Goal: Task Accomplishment & Management: Manage account settings

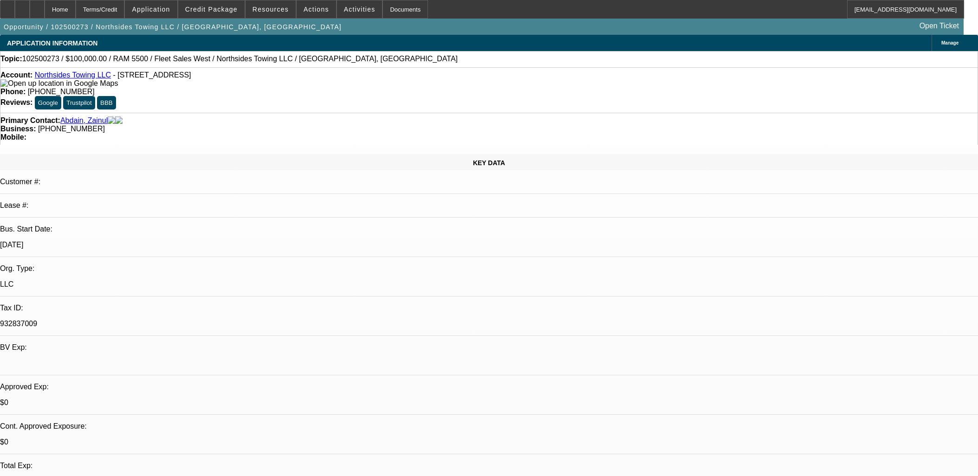
select select "0"
select select "2"
select select "0.1"
select select "4"
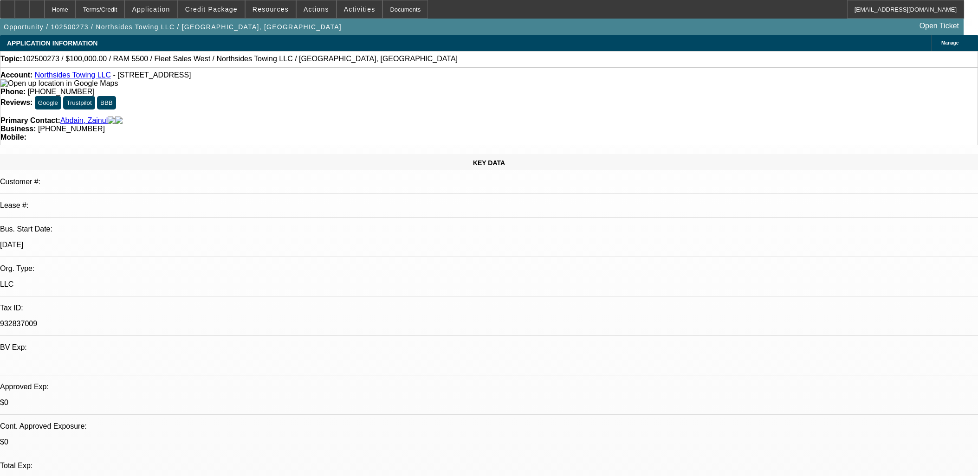
select select "0"
select select "2"
select select "0.1"
select select "4"
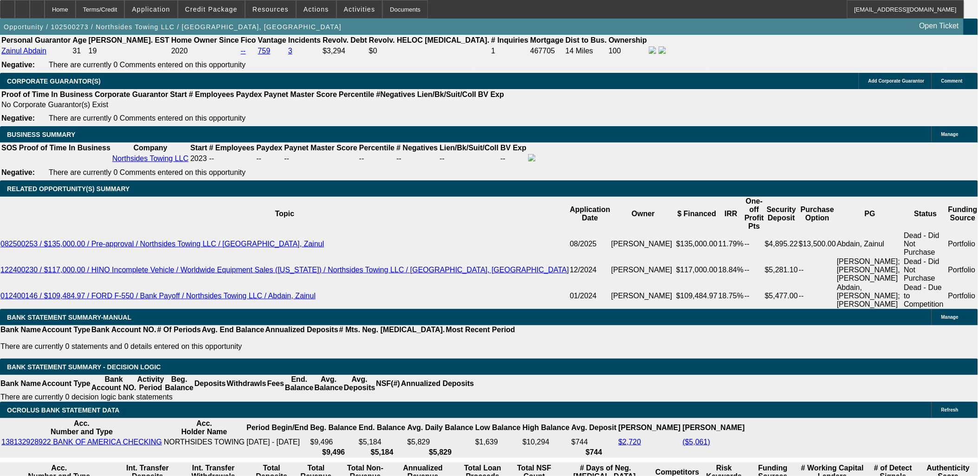
scroll to position [299, 0]
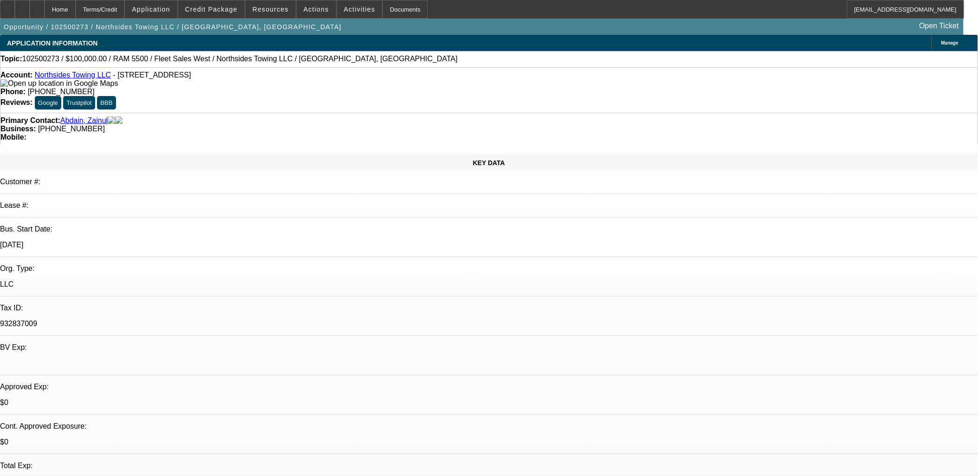
scroll to position [0, 0]
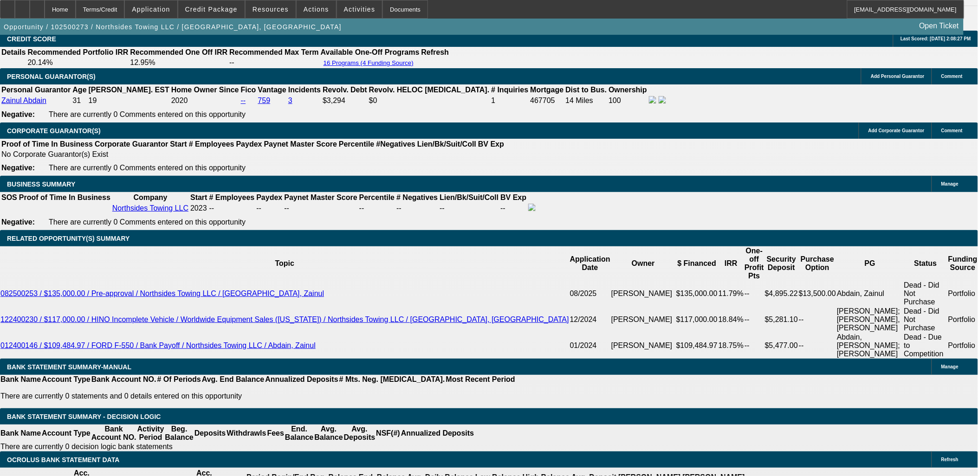
scroll to position [1341, 0]
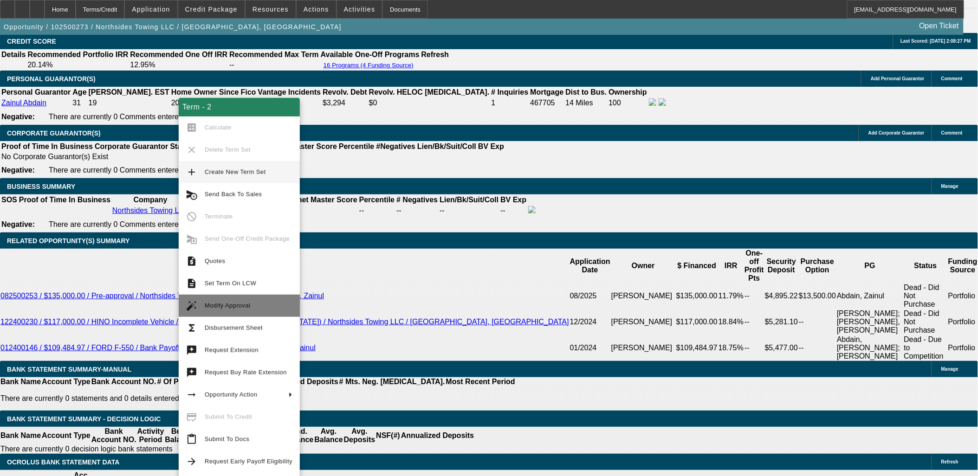
click at [239, 306] on span "Modify Approval" at bounding box center [228, 305] width 46 height 7
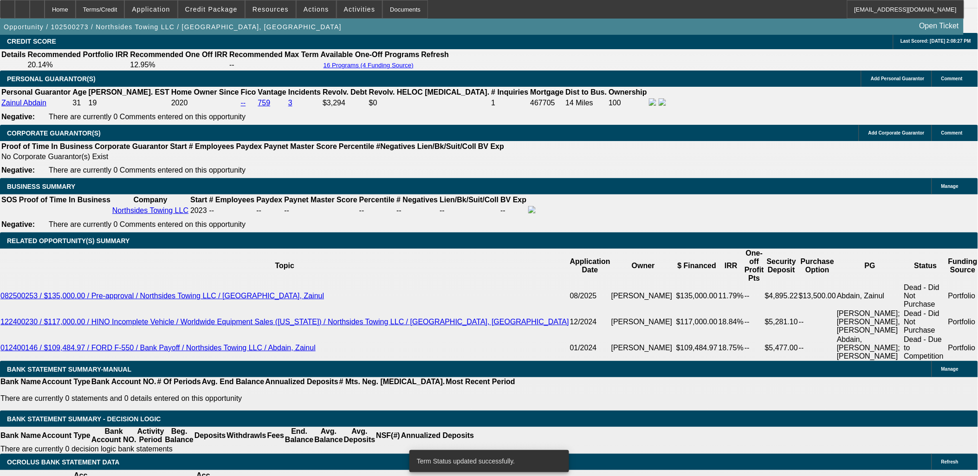
select select "0"
select select "2"
select select "0.1"
select select "4"
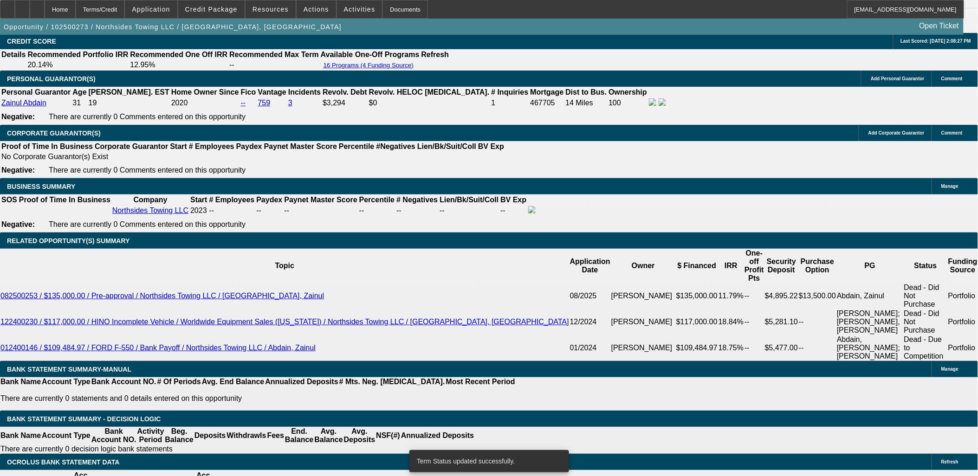
select select "0"
select select "2"
select select "0.1"
select select "4"
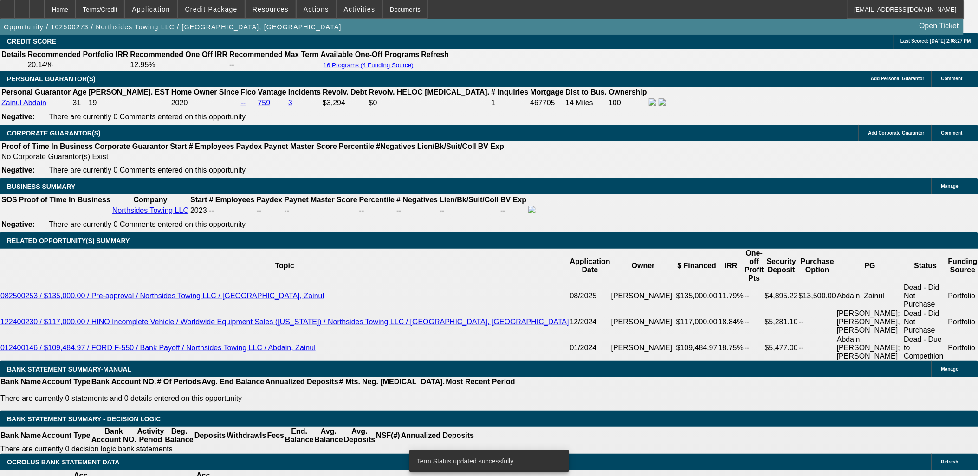
select select "0"
select select "2"
select select "0.1"
select select "4"
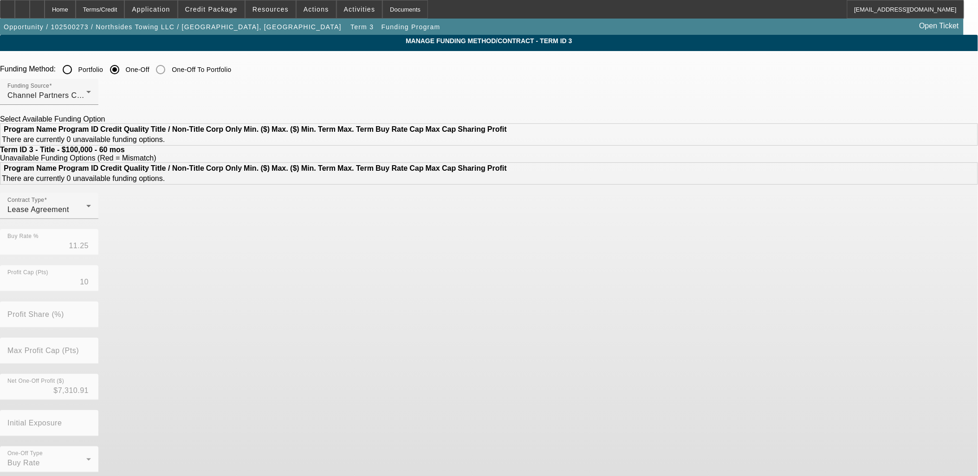
click at [98, 229] on div at bounding box center [49, 224] width 98 height 10
click at [69, 214] on span "Lease Agreement" at bounding box center [38, 210] width 62 height 8
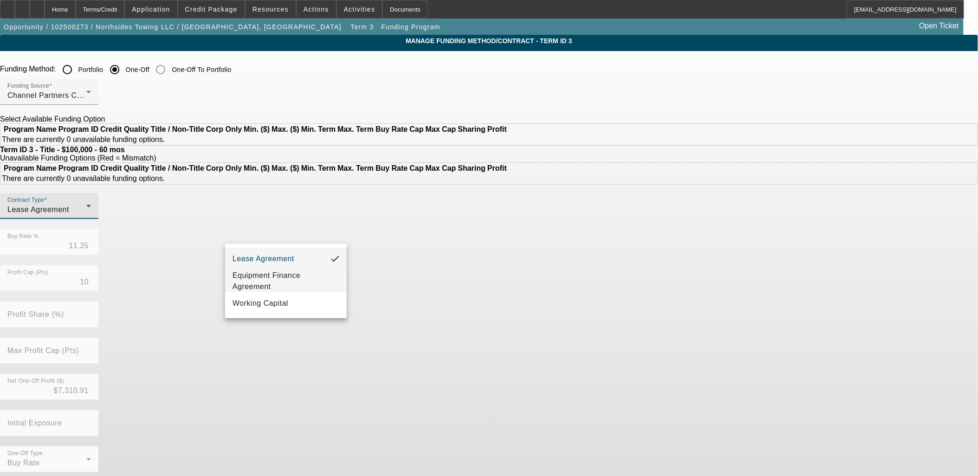
click at [281, 279] on span "Equipment Finance Agreement" at bounding box center [286, 281] width 107 height 22
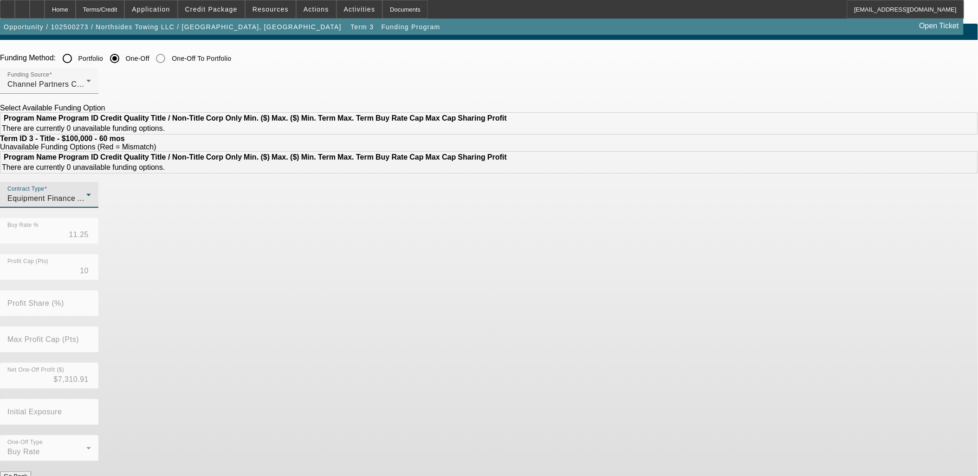
scroll to position [22, 0]
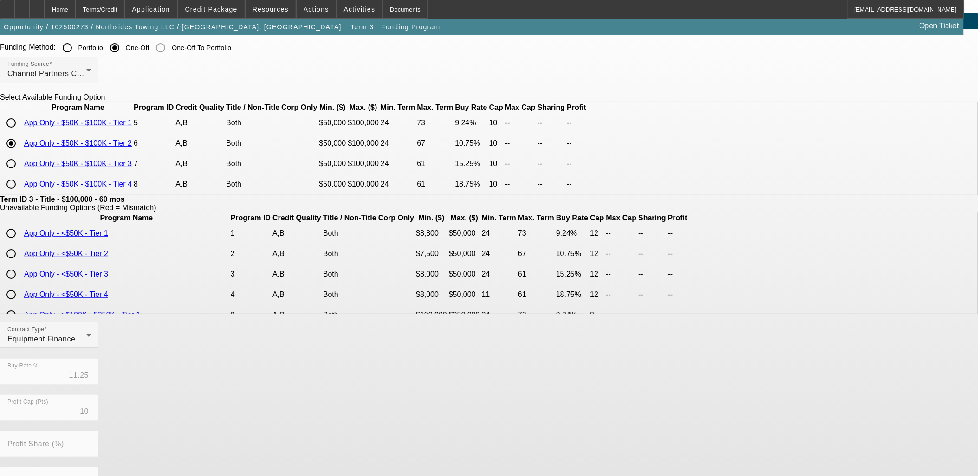
click at [424, 453] on div "Contract Type Equipment Finance Agreement Buy Rate % 11.25 Profit Cap (Pts) 10 …" at bounding box center [489, 468] width 978 height 290
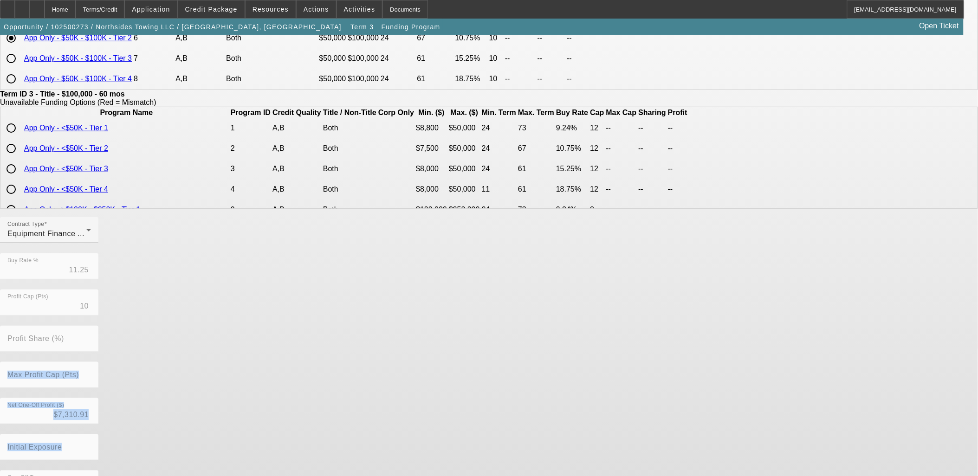
scroll to position [163, 0]
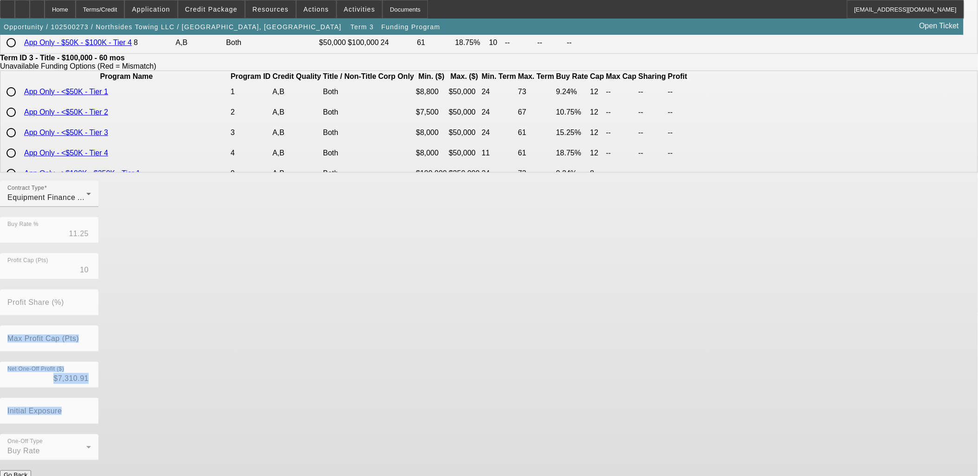
click at [26, 476] on button "Submit" at bounding box center [13, 485] width 26 height 10
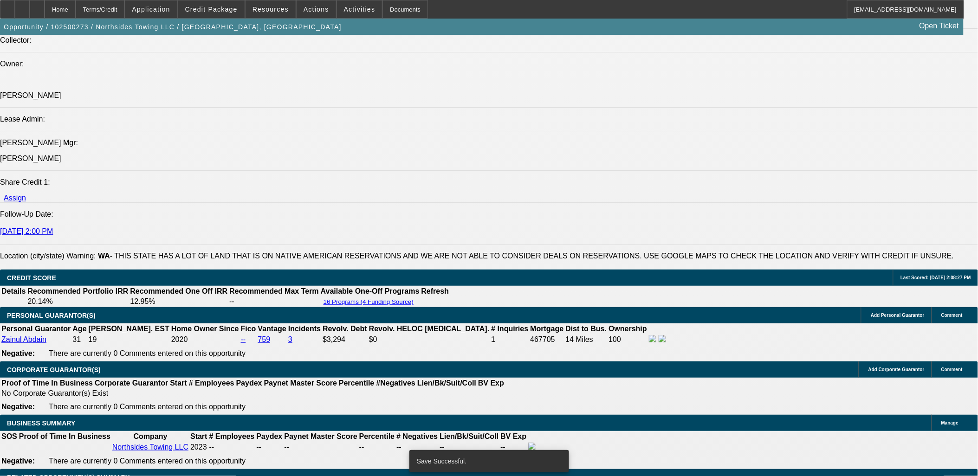
select select "0"
select select "2"
select select "0"
select select "6"
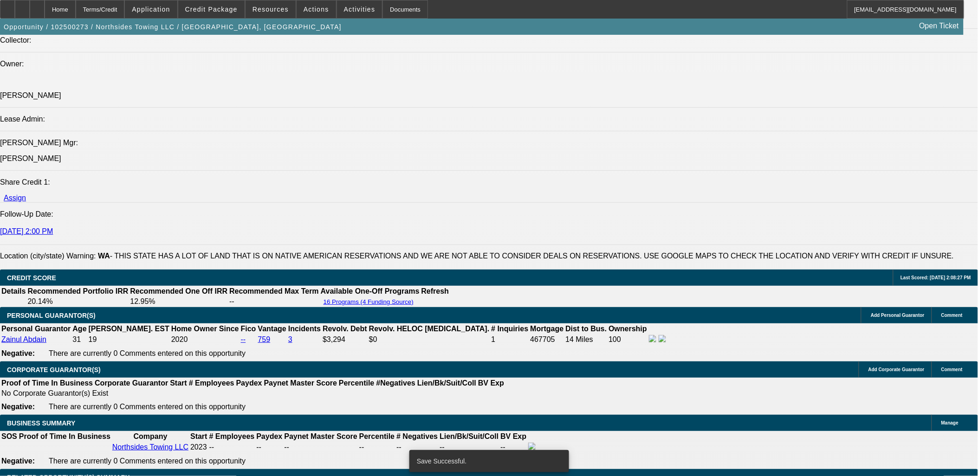
select select "0"
select select "2"
select select "0.1"
select select "4"
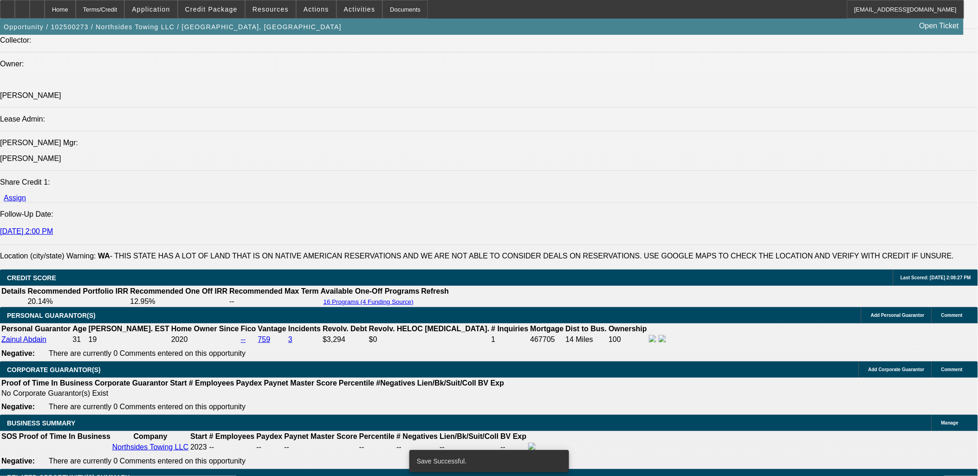
select select "0"
select select "2"
select select "0.1"
select select "4"
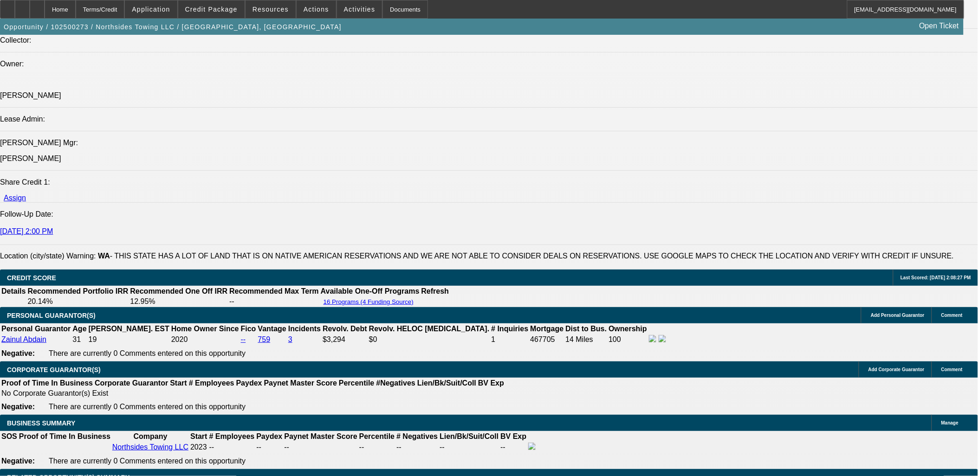
scroll to position [1310, 0]
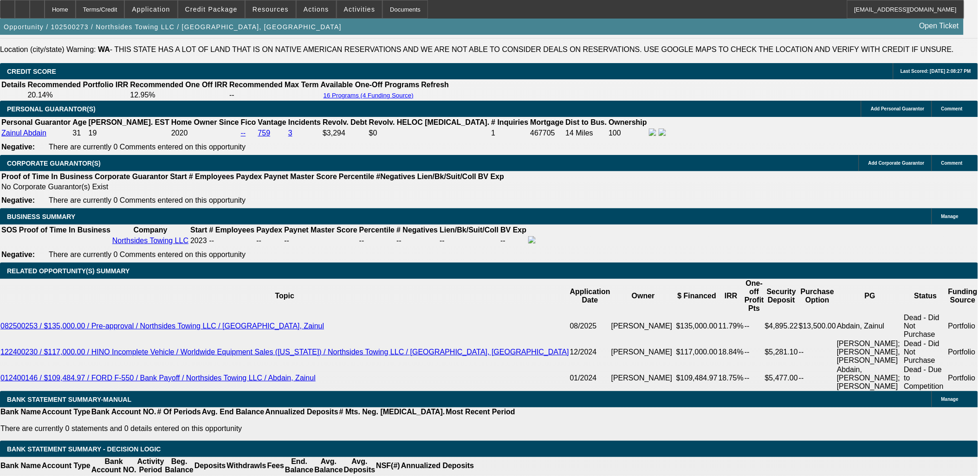
drag, startPoint x: 221, startPoint y: 298, endPoint x: 242, endPoint y: 298, distance: 20.9
type input "UNKNOWN"
type input "15"
type input "$2,378.99"
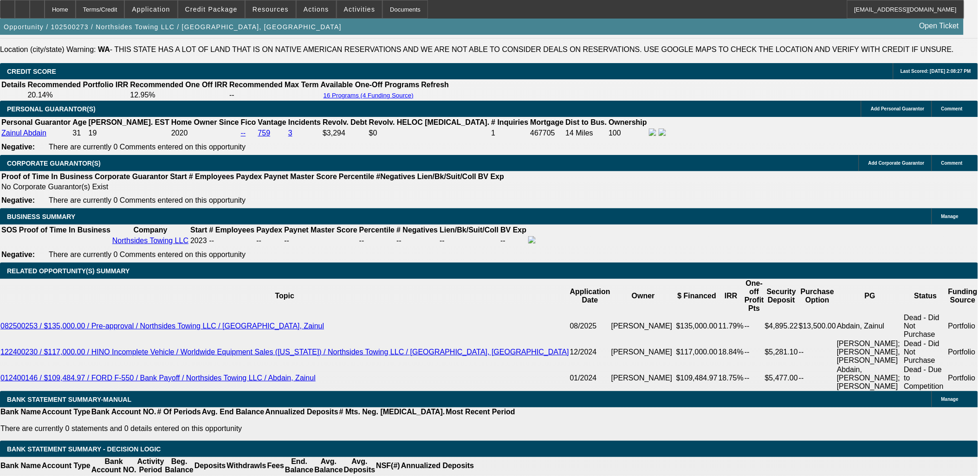
type input "15"
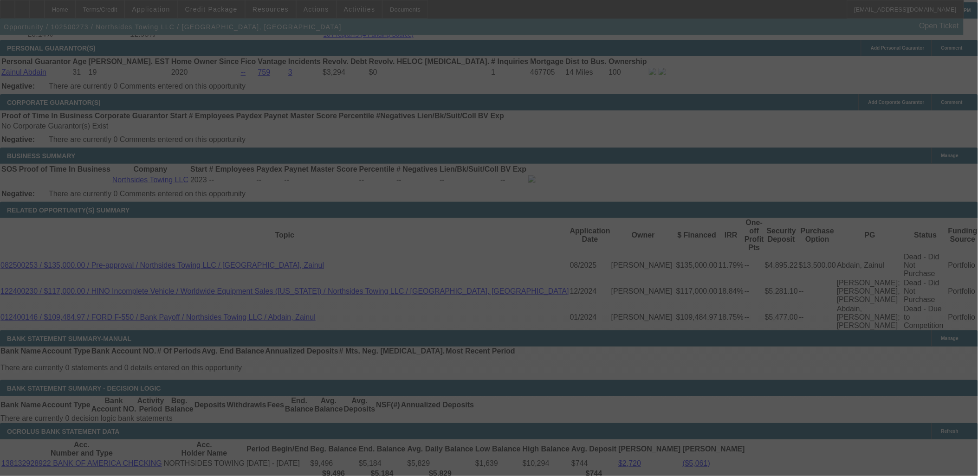
scroll to position [1389, 0]
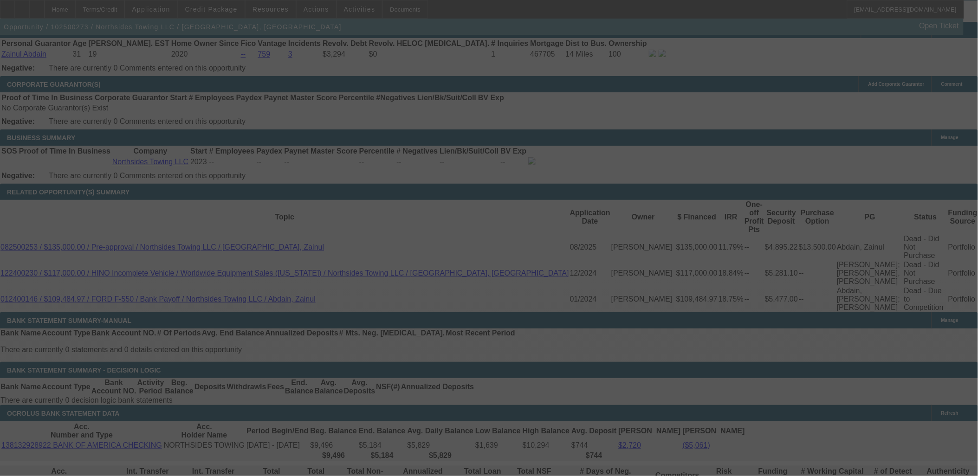
select select "0"
select select "2"
select select "0"
select select "6"
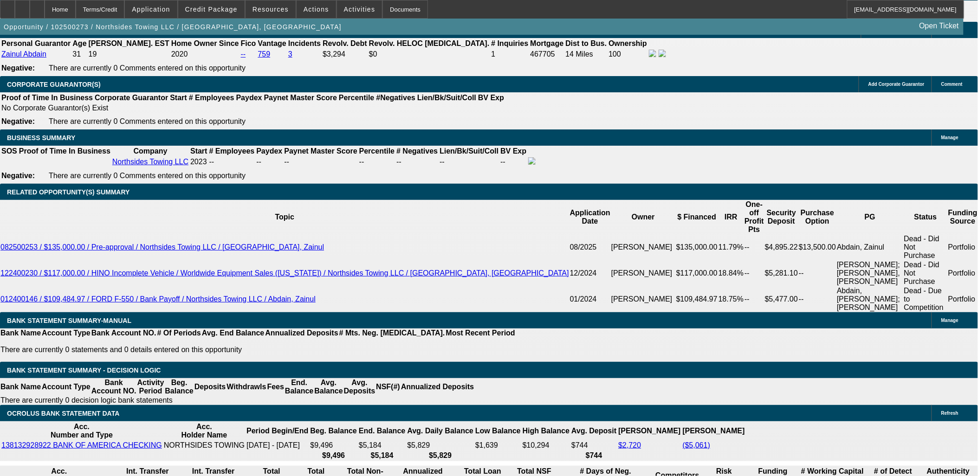
type input "2374.99"
type input "UNKNOWN"
type input "14.9"
type input "$2,374.99"
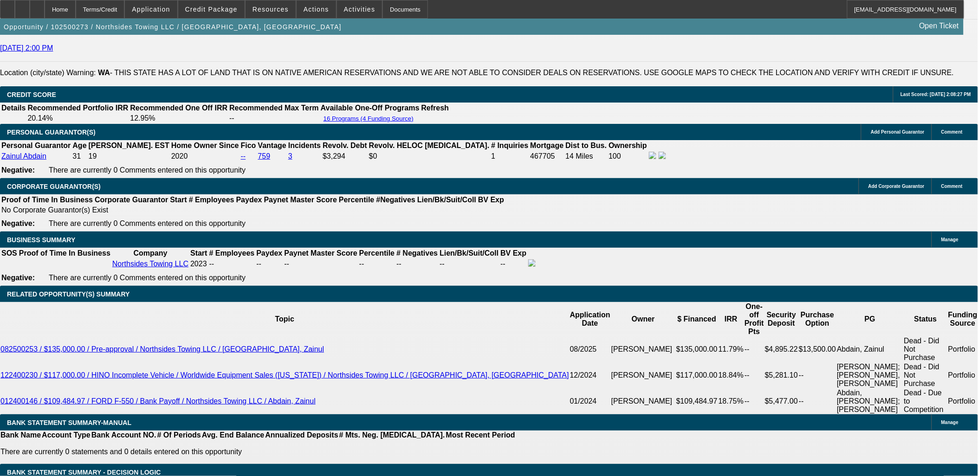
scroll to position [1286, 0]
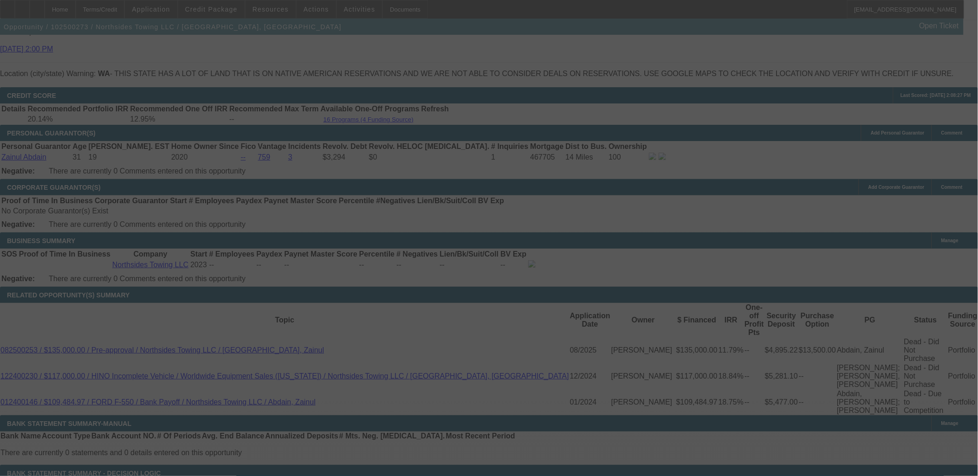
scroll to position [1338, 0]
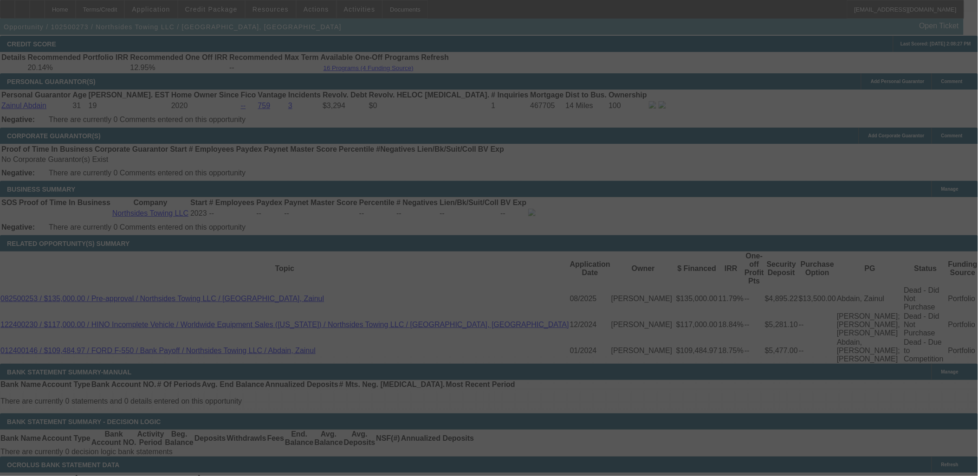
select select "0"
select select "2"
select select "0"
select select "6"
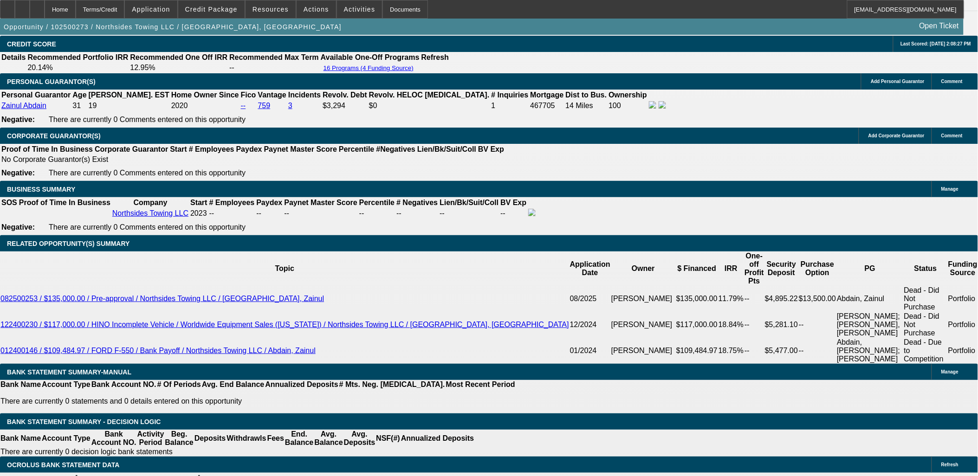
scroll to position [1359, 0]
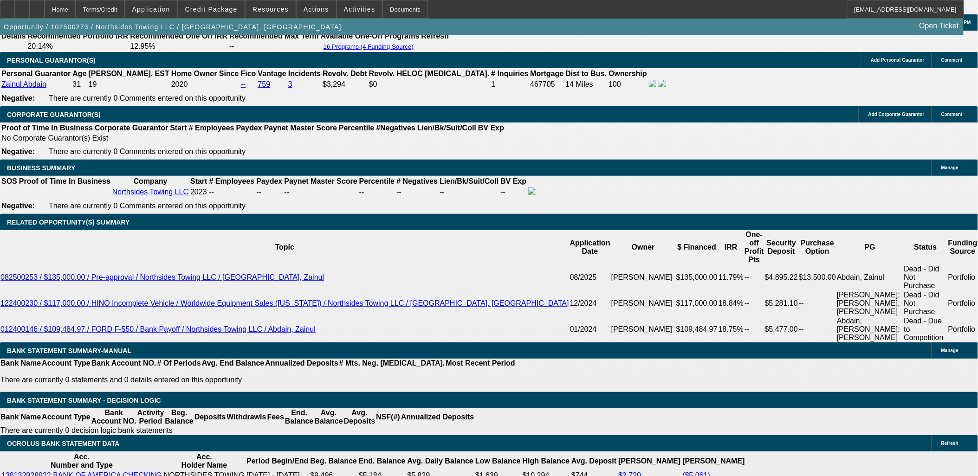
drag, startPoint x: 82, startPoint y: 261, endPoint x: 11, endPoint y: 118, distance: 160.1
drag, startPoint x: 11, startPoint y: 117, endPoint x: 93, endPoint y: 265, distance: 168.3
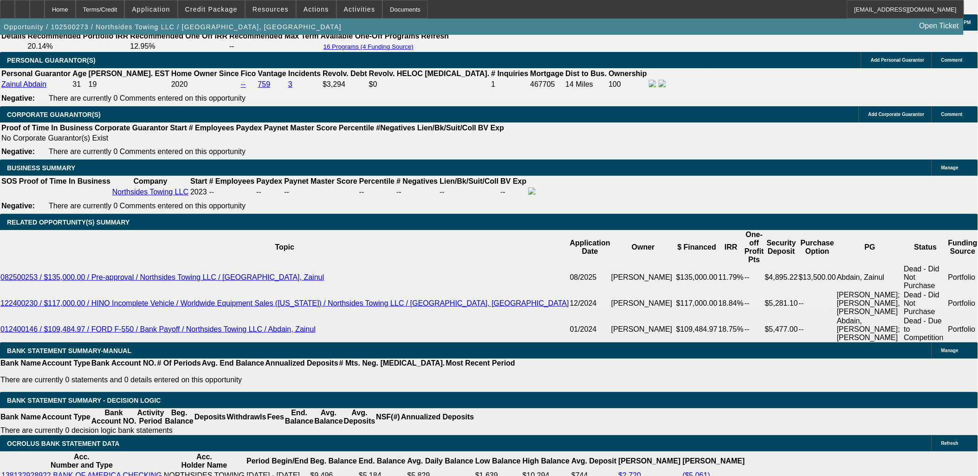
drag, startPoint x: 93, startPoint y: 265, endPoint x: 87, endPoint y: 261, distance: 6.7
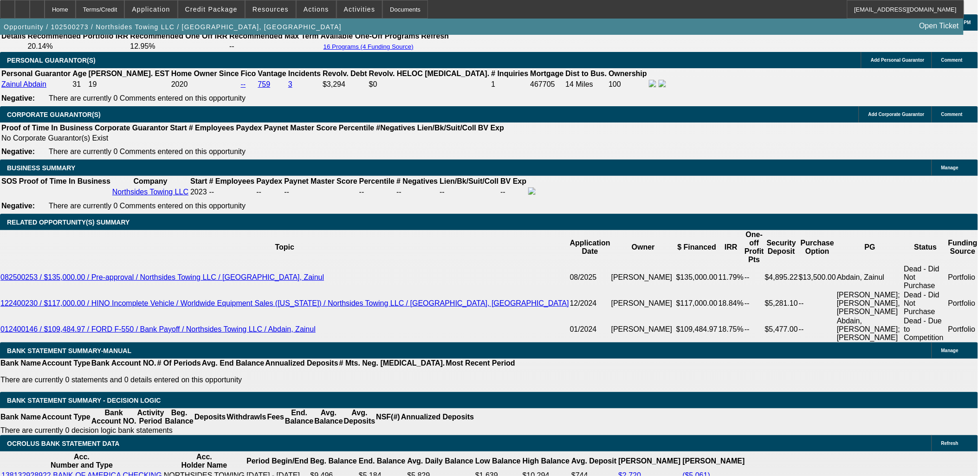
drag, startPoint x: 64, startPoint y: 260, endPoint x: 12, endPoint y: 116, distance: 153.0
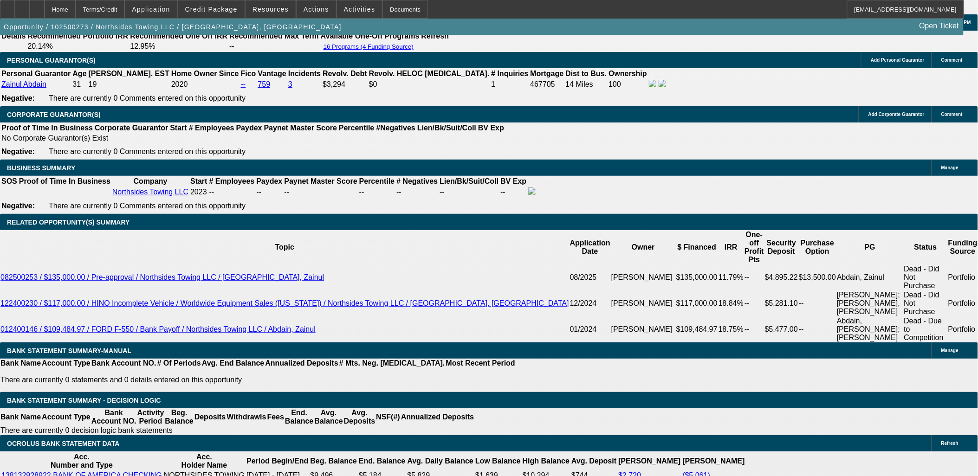
drag, startPoint x: 11, startPoint y: 114, endPoint x: 66, endPoint y: 263, distance: 158.9
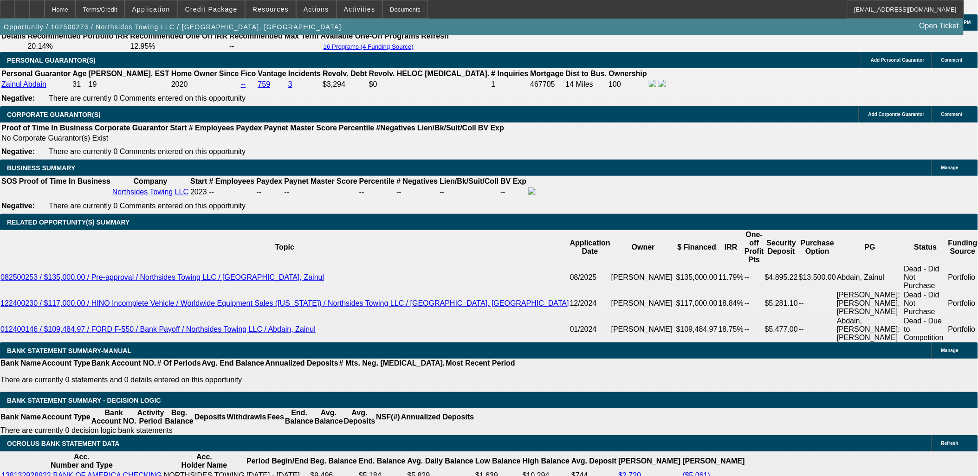
drag, startPoint x: 64, startPoint y: 261, endPoint x: 11, endPoint y: 112, distance: 158.6
drag, startPoint x: 10, startPoint y: 112, endPoint x: 65, endPoint y: 262, distance: 159.8
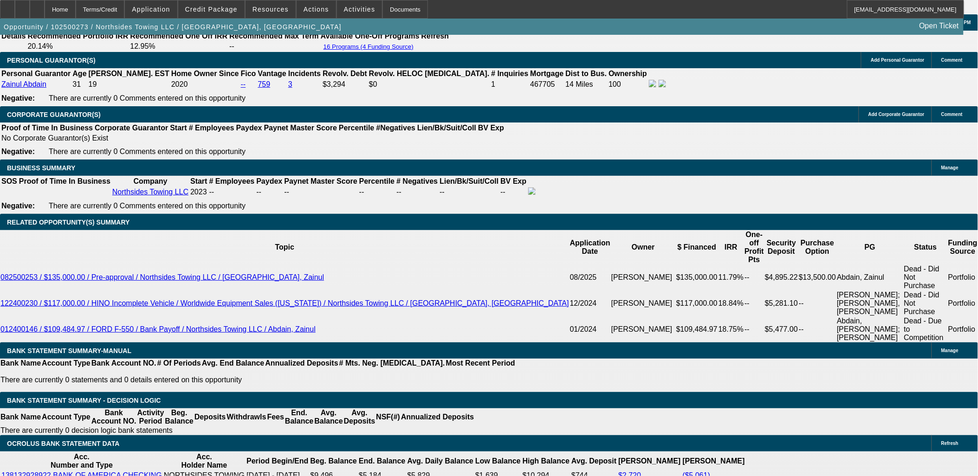
drag, startPoint x: 49, startPoint y: 261, endPoint x: 12, endPoint y: 116, distance: 149.4
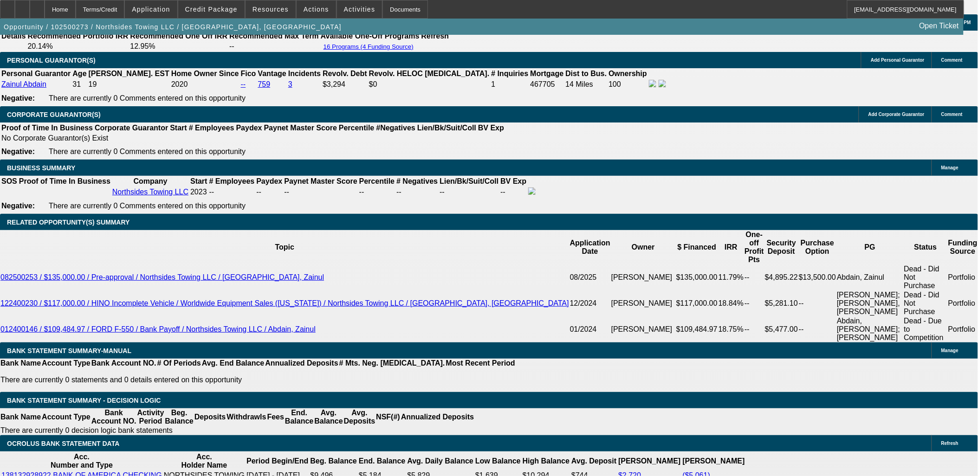
drag, startPoint x: 12, startPoint y: 116, endPoint x: 67, endPoint y: 268, distance: 162.0
drag, startPoint x: 67, startPoint y: 268, endPoint x: 68, endPoint y: 259, distance: 9.3
drag, startPoint x: 68, startPoint y: 259, endPoint x: 8, endPoint y: 112, distance: 159.1
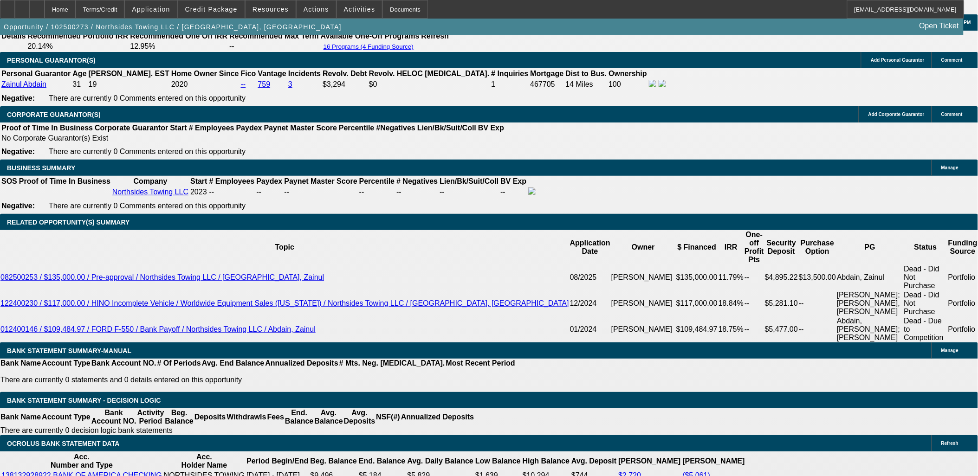
drag, startPoint x: 8, startPoint y: 112, endPoint x: 79, endPoint y: 260, distance: 164.4
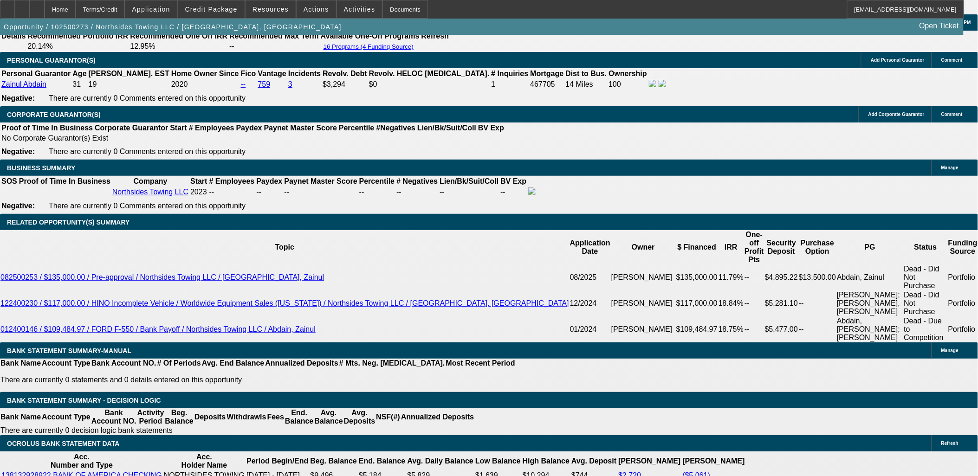
drag, startPoint x: 80, startPoint y: 259, endPoint x: 11, endPoint y: 112, distance: 162.4
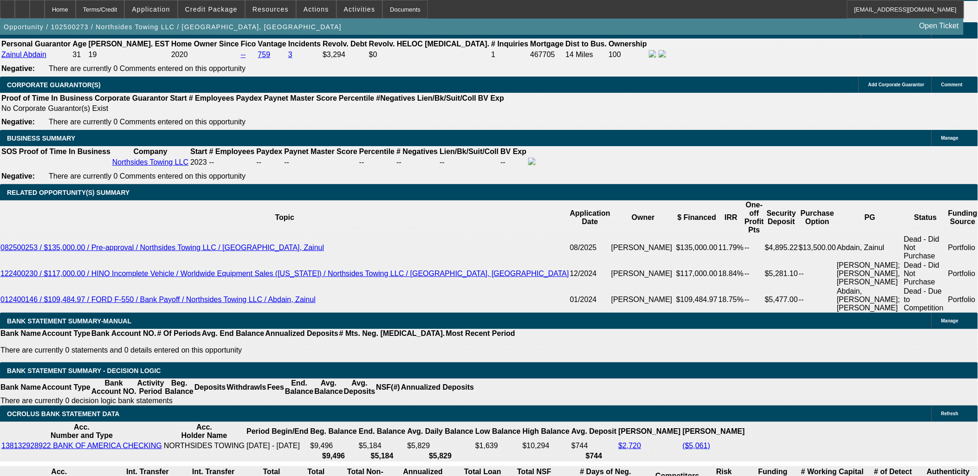
scroll to position [52, 0]
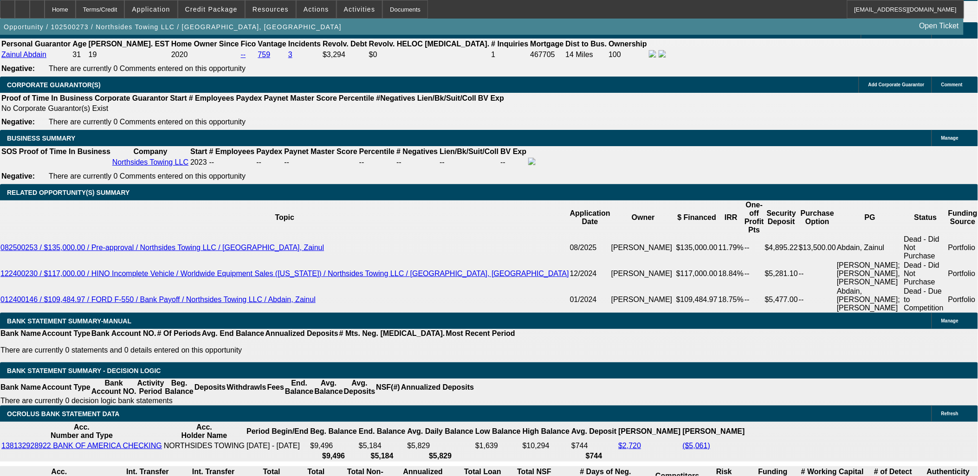
drag, startPoint x: 63, startPoint y: 392, endPoint x: 8, endPoint y: 289, distance: 116.3
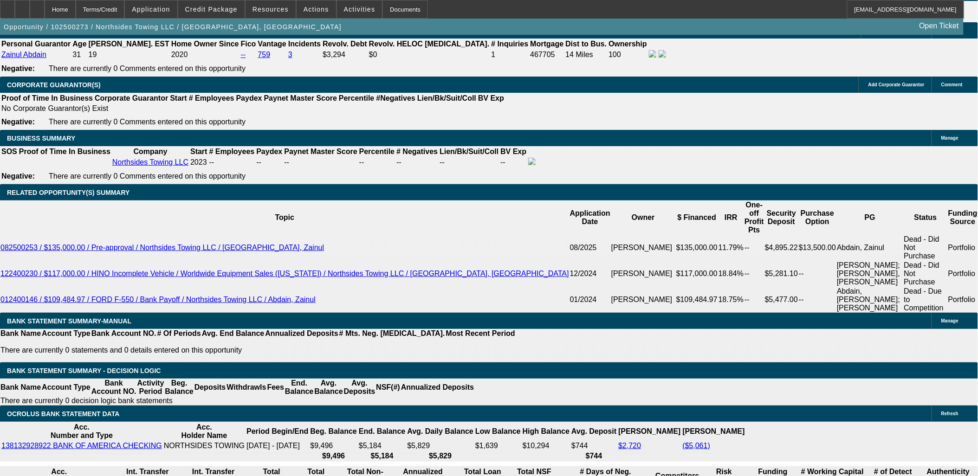
drag, startPoint x: 8, startPoint y: 289, endPoint x: 71, endPoint y: 411, distance: 137.0
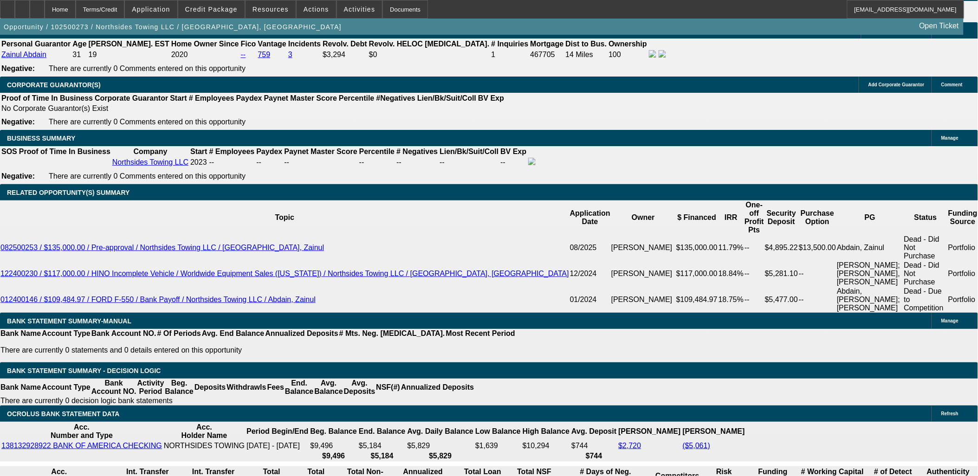
drag, startPoint x: 71, startPoint y: 414, endPoint x: 12, endPoint y: 289, distance: 138.5
drag, startPoint x: 11, startPoint y: 290, endPoint x: 65, endPoint y: 416, distance: 137.5
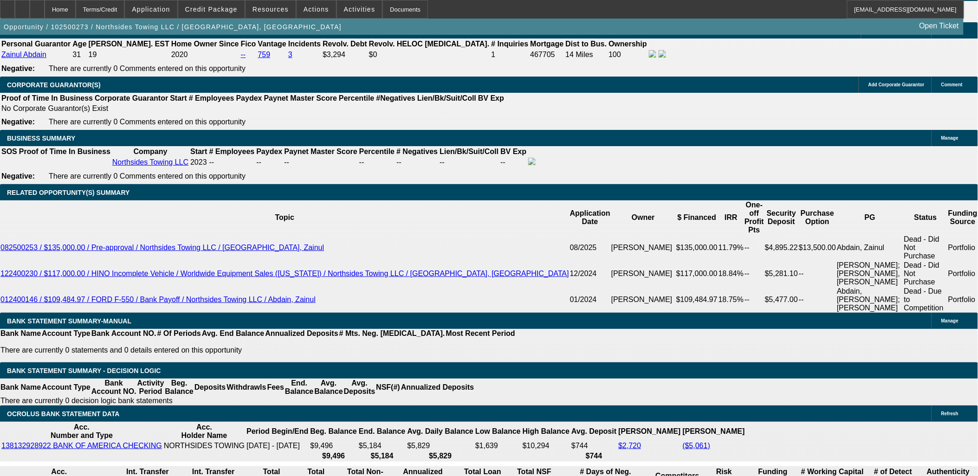
drag, startPoint x: 62, startPoint y: 417, endPoint x: 11, endPoint y: 287, distance: 139.8
drag, startPoint x: 11, startPoint y: 288, endPoint x: 89, endPoint y: 414, distance: 148.4
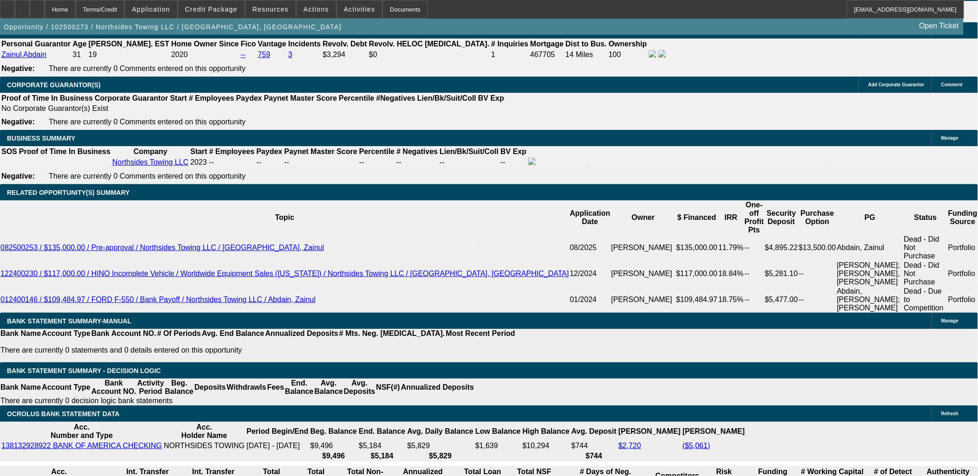
drag, startPoint x: 91, startPoint y: 415, endPoint x: 85, endPoint y: 419, distance: 6.7
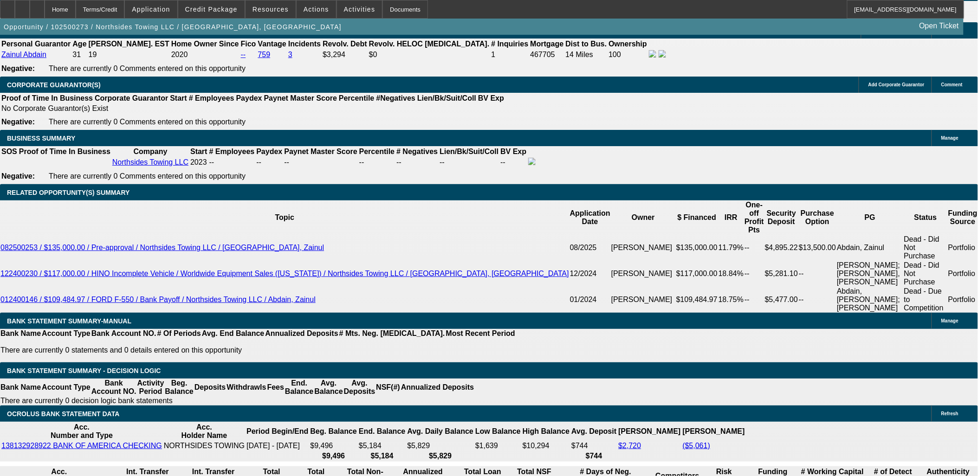
drag, startPoint x: 166, startPoint y: 247, endPoint x: 172, endPoint y: 247, distance: 6.5
type input "2349.99"
type input "UNKNOWN"
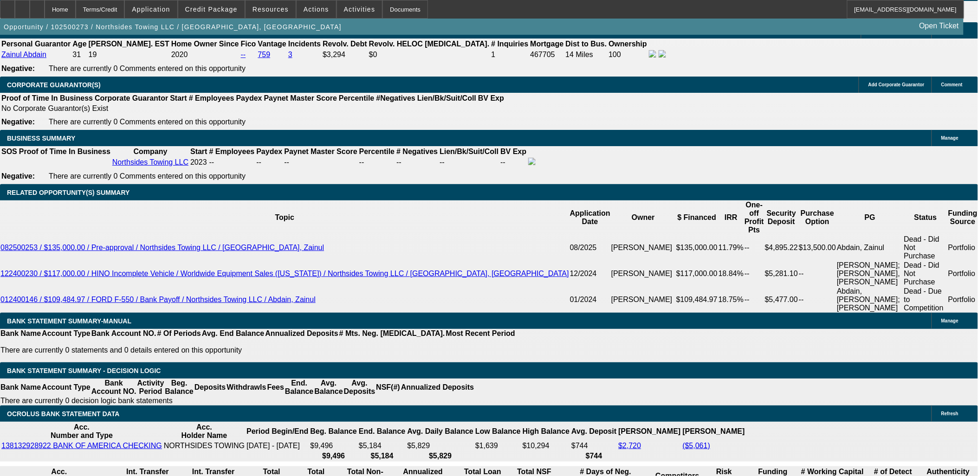
type input "14.4"
type input "$2,349.99"
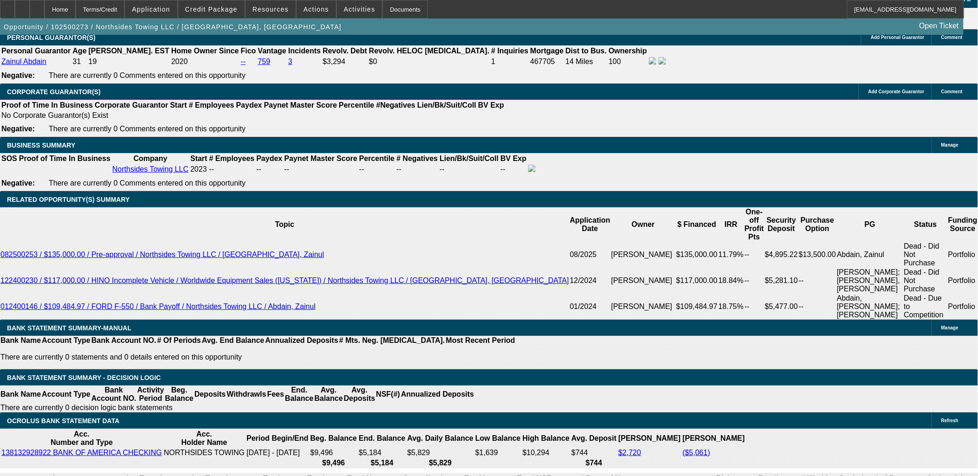
scroll to position [1286, 0]
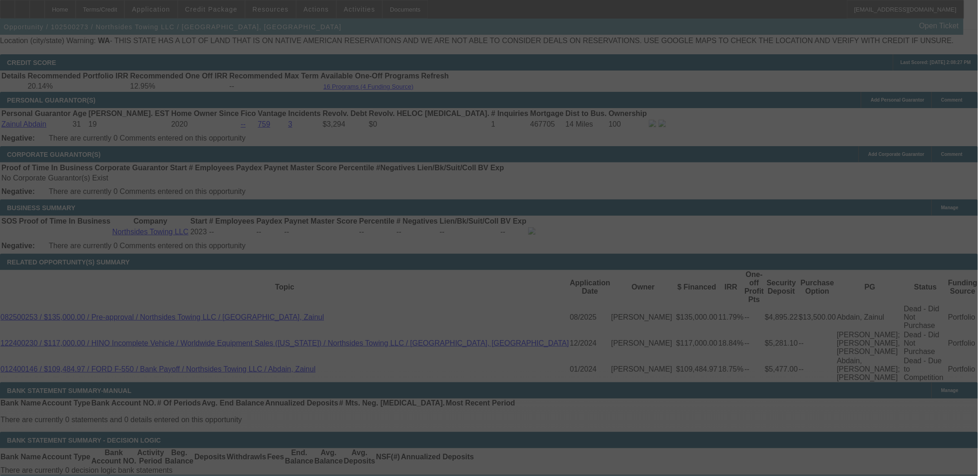
scroll to position [1337, 0]
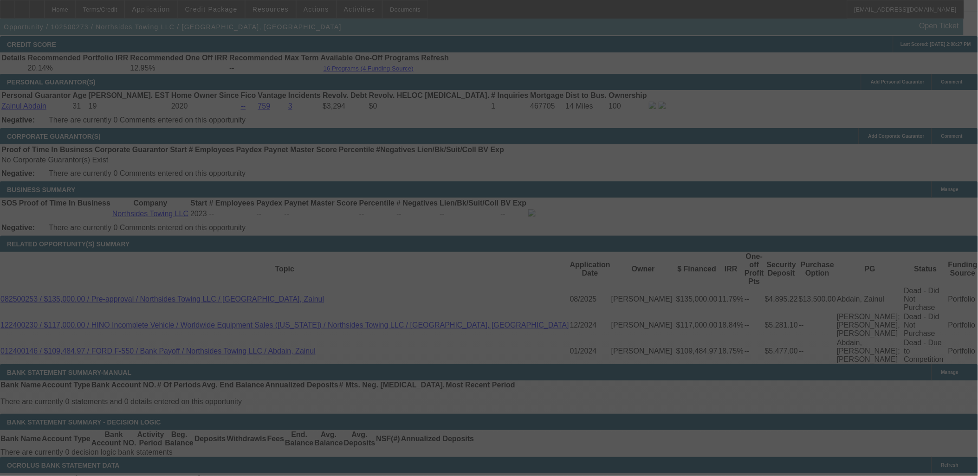
select select "0"
select select "2"
select select "0"
select select "6"
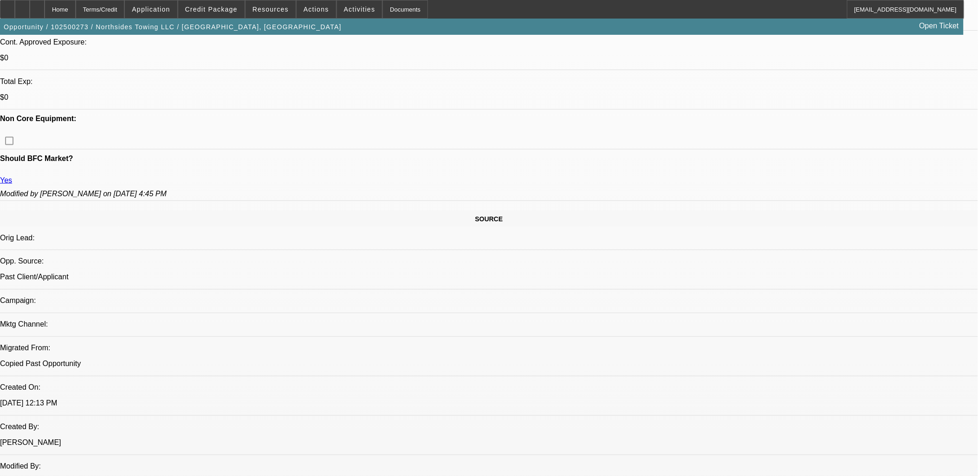
scroll to position [357, 0]
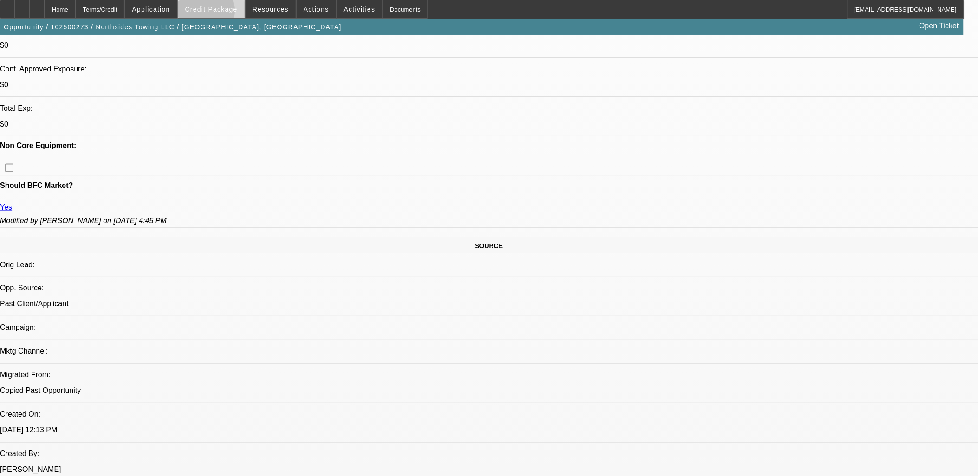
click at [216, 13] on span at bounding box center [211, 9] width 66 height 22
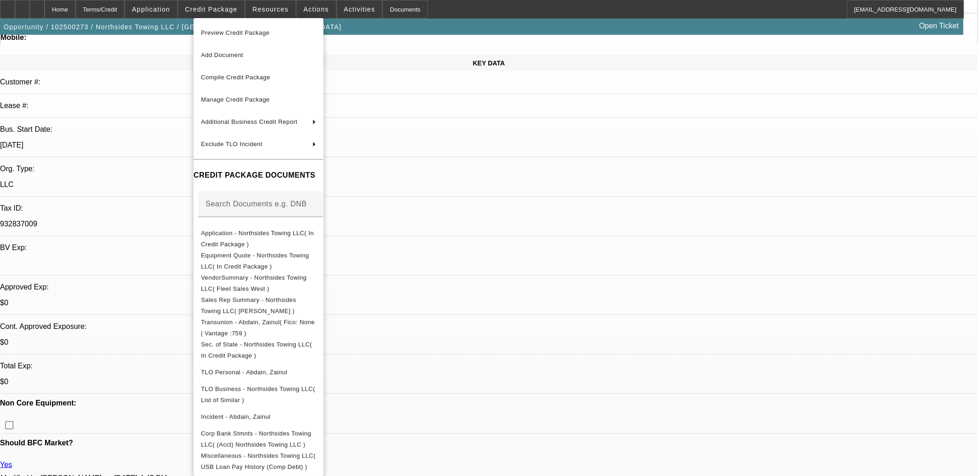
scroll to position [99, 0]
click at [141, 304] on div at bounding box center [489, 238] width 978 height 476
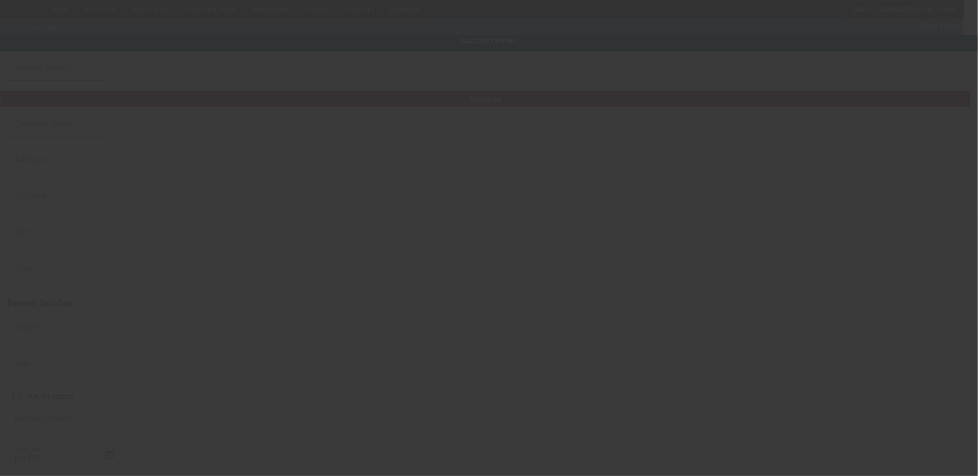
type input "Northsides Towing LLC"
type input "9624 Airport Way"
type input "98296"
type input "Snohomish"
type input "(206) 899-7290"
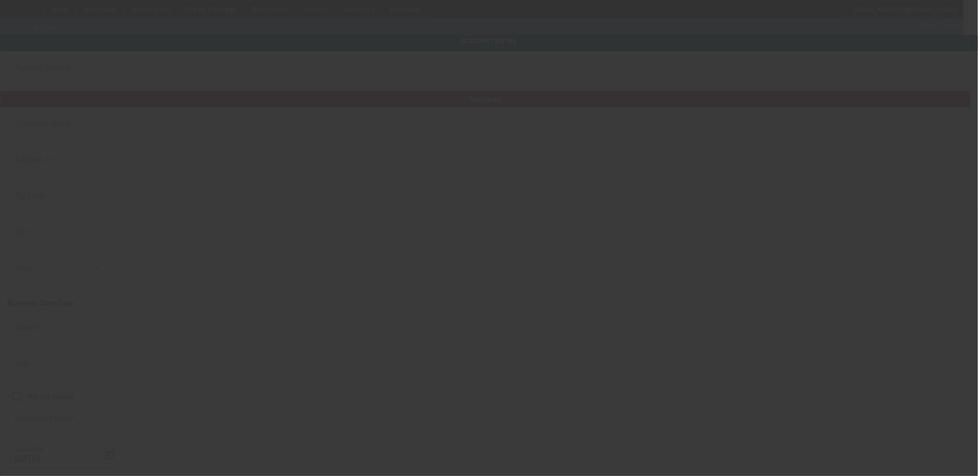
type input "northsides.towing@gmail.com"
type input "932837009"
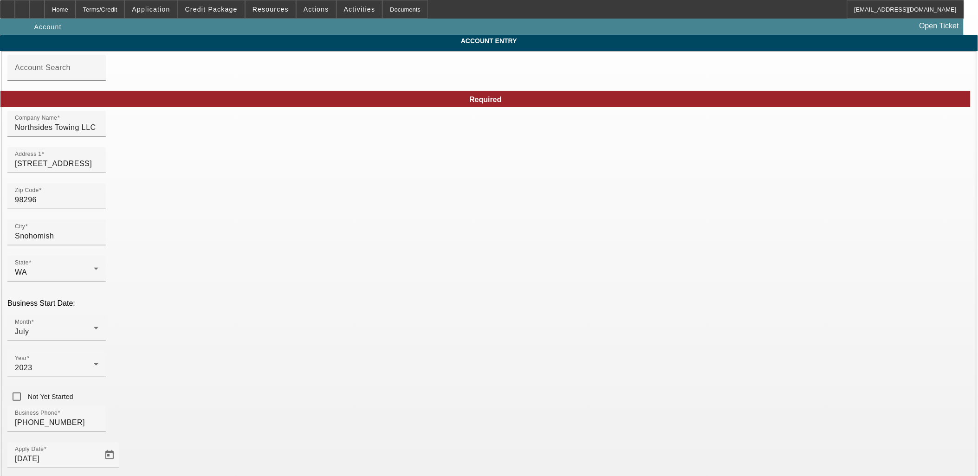
type input "10/10/2025"
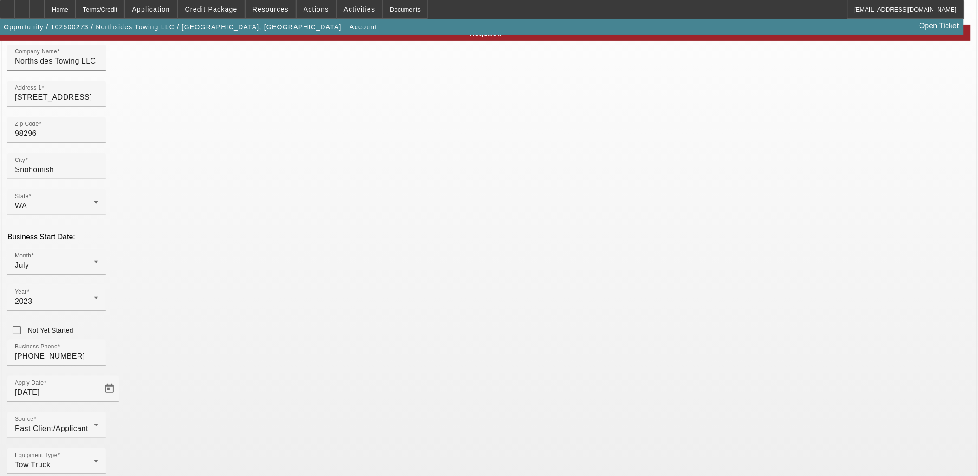
scroll to position [68, 0]
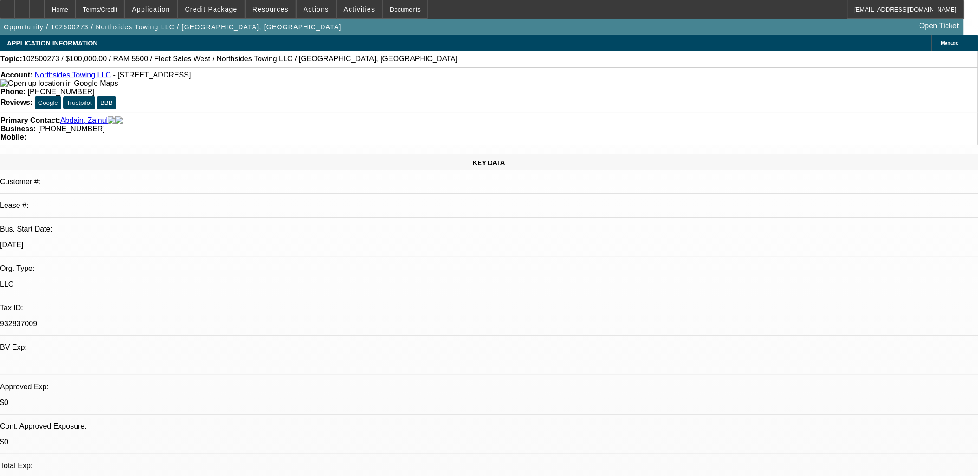
select select "0"
select select "2"
select select "0"
select select "6"
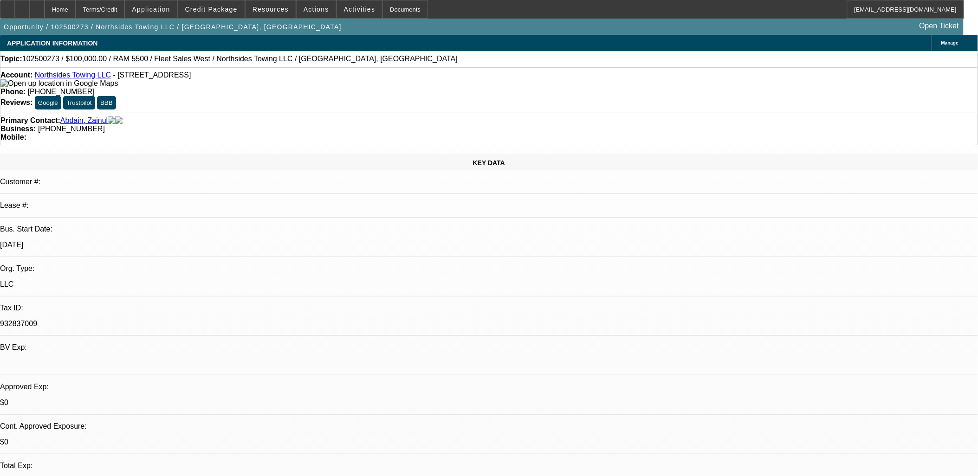
select select "0"
select select "2"
select select "0.1"
select select "4"
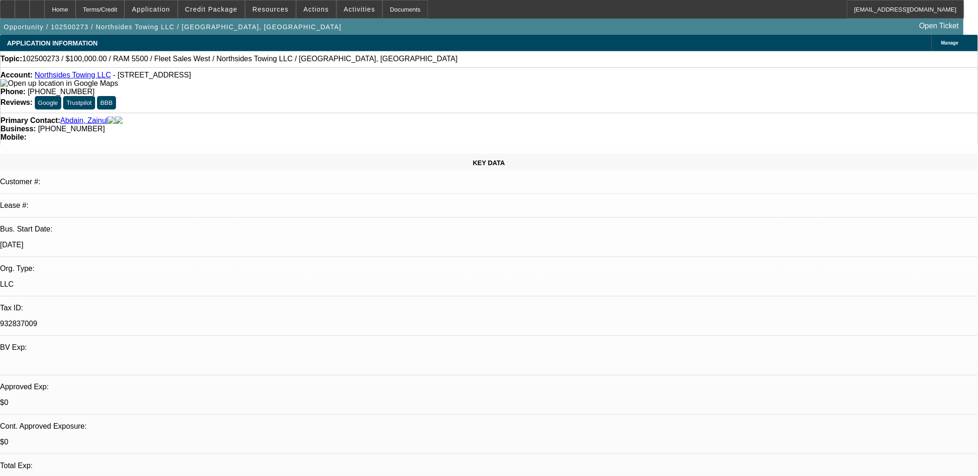
select select "0"
select select "2"
select select "0.1"
select select "4"
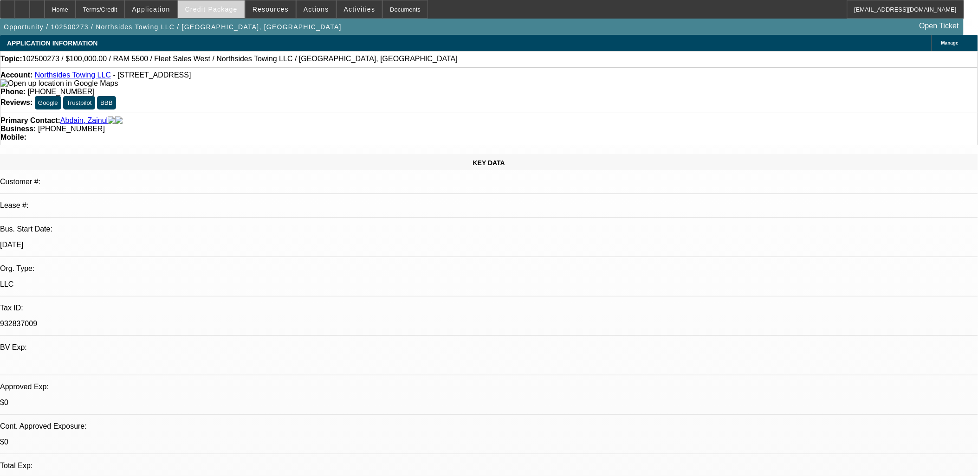
click at [232, 17] on span at bounding box center [211, 9] width 66 height 22
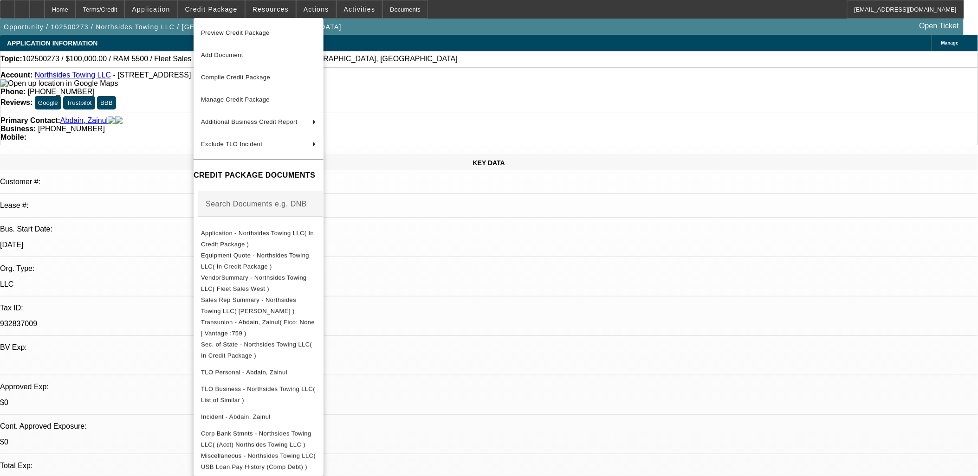
click at [145, 276] on div at bounding box center [489, 238] width 978 height 476
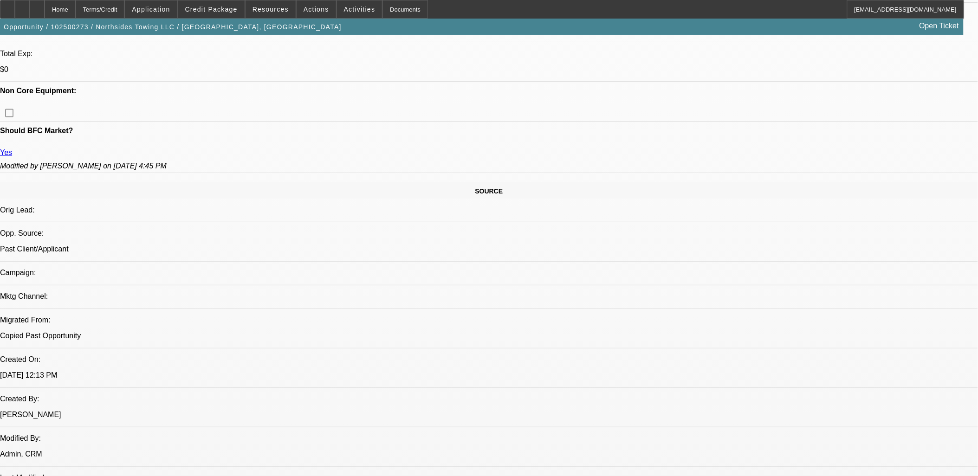
scroll to position [516, 0]
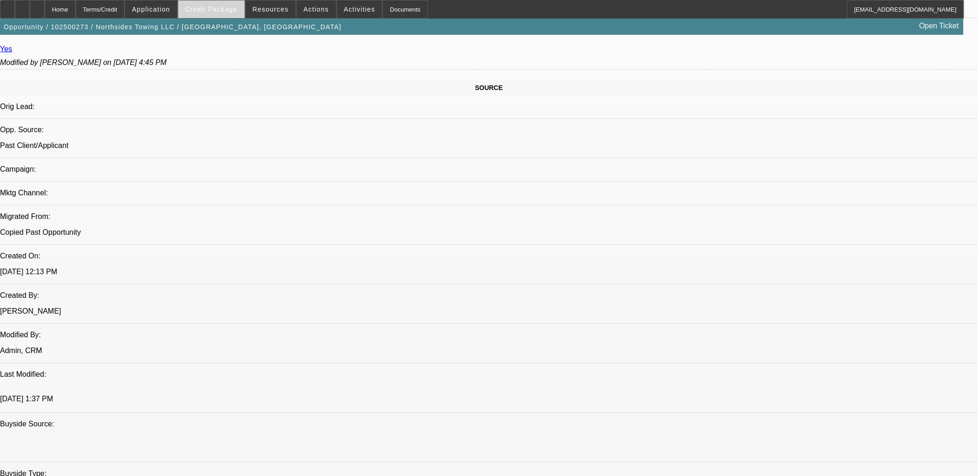
click at [238, 12] on span "Credit Package" at bounding box center [211, 9] width 52 height 7
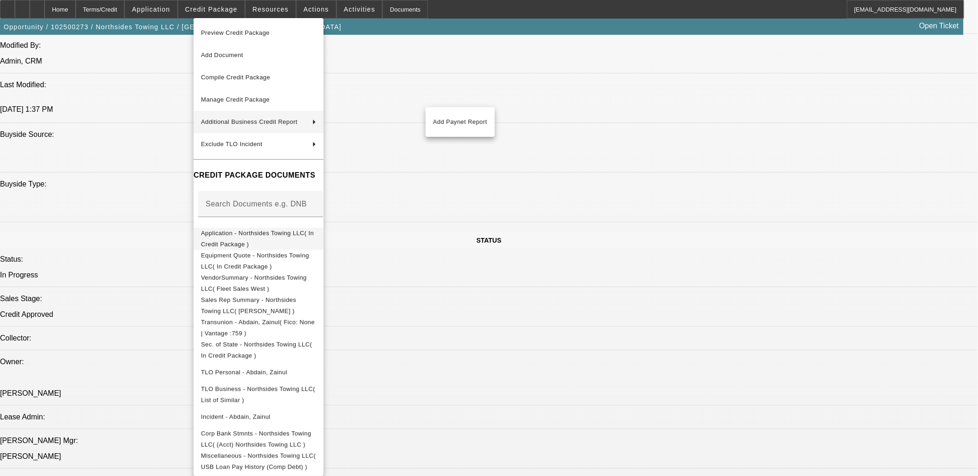
scroll to position [928, 0]
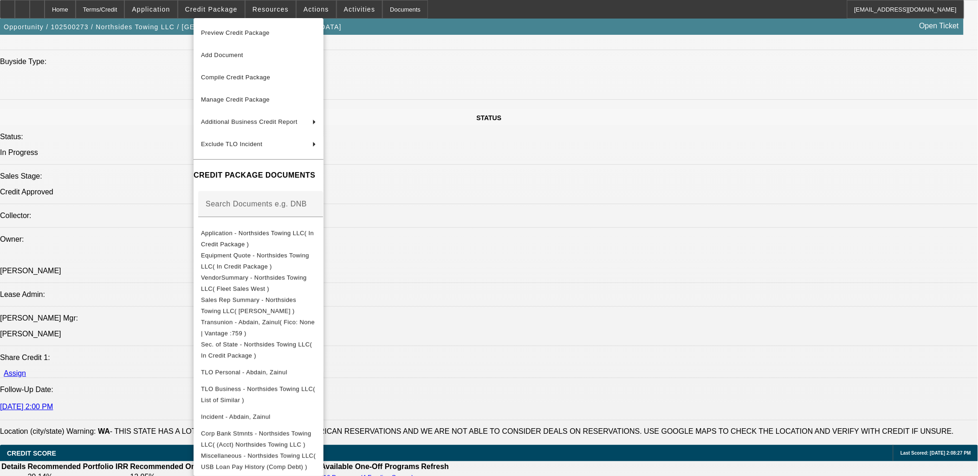
click at [483, 383] on div at bounding box center [489, 238] width 978 height 476
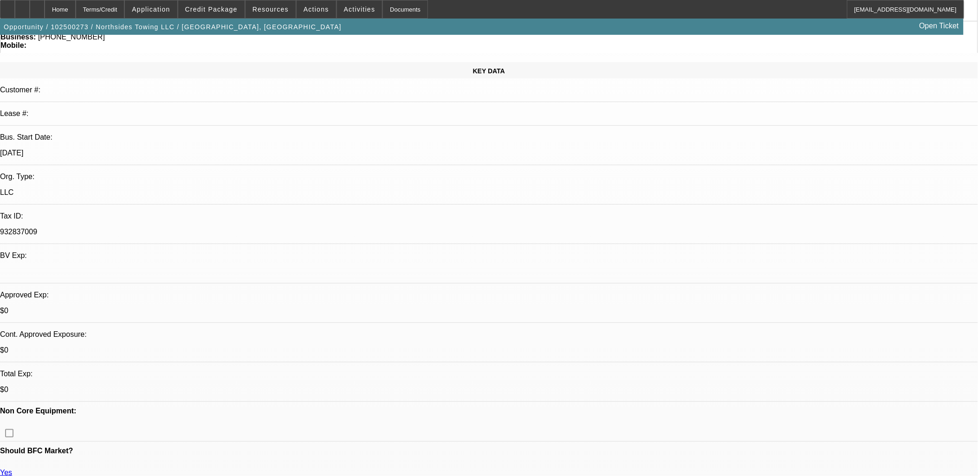
scroll to position [0, 0]
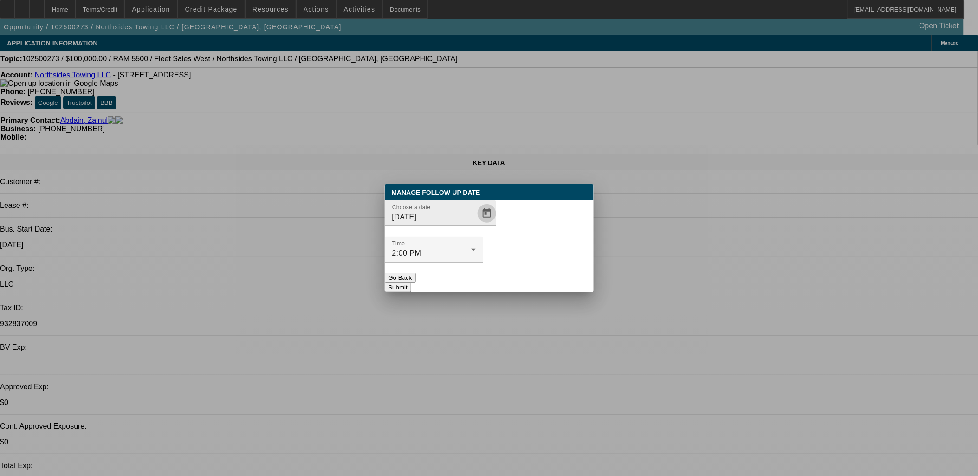
click at [476, 225] on span "Open calendar" at bounding box center [487, 213] width 22 height 22
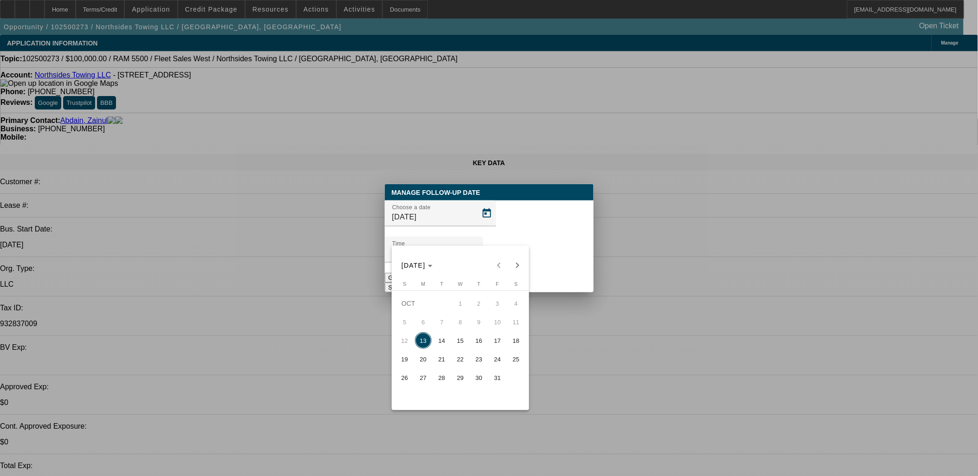
drag, startPoint x: 497, startPoint y: 343, endPoint x: 504, endPoint y: 334, distance: 10.6
click at [498, 342] on span "17" at bounding box center [497, 340] width 17 height 17
type input "10/17/2025"
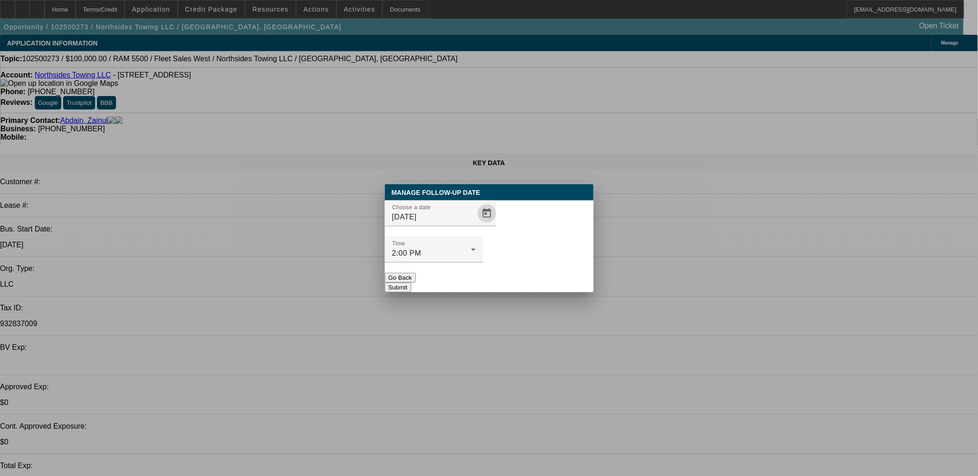
click at [411, 283] on button "Submit" at bounding box center [398, 288] width 26 height 10
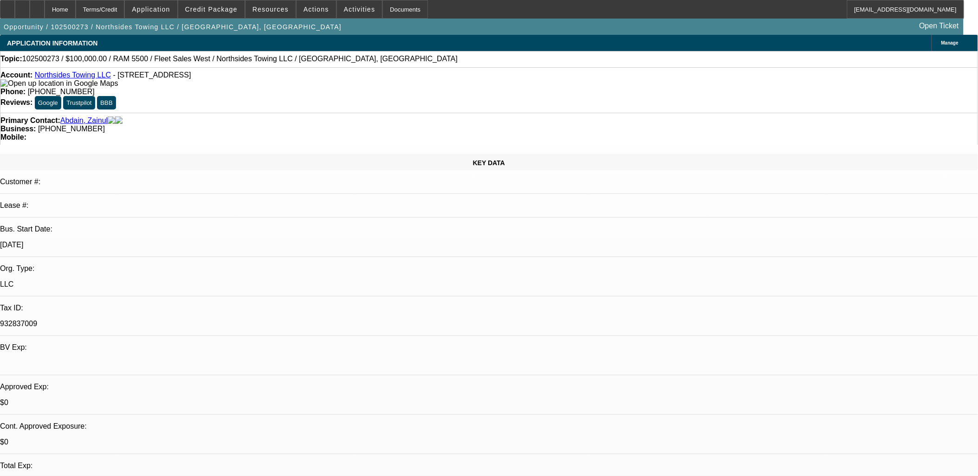
click at [211, 113] on div "Primary Contact: Abdain, Zainul Business: (206) 899-7290 Mobile:" at bounding box center [489, 129] width 978 height 32
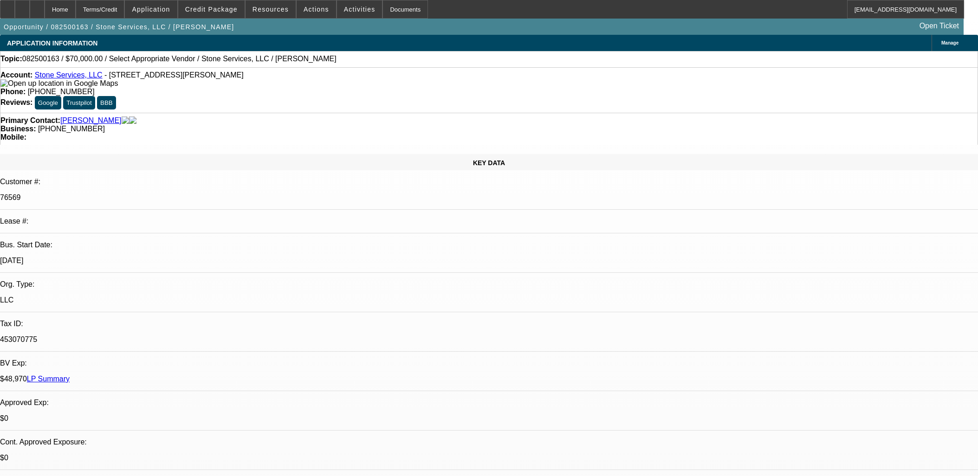
select select "0"
select select "2"
select select "0.1"
select select "4"
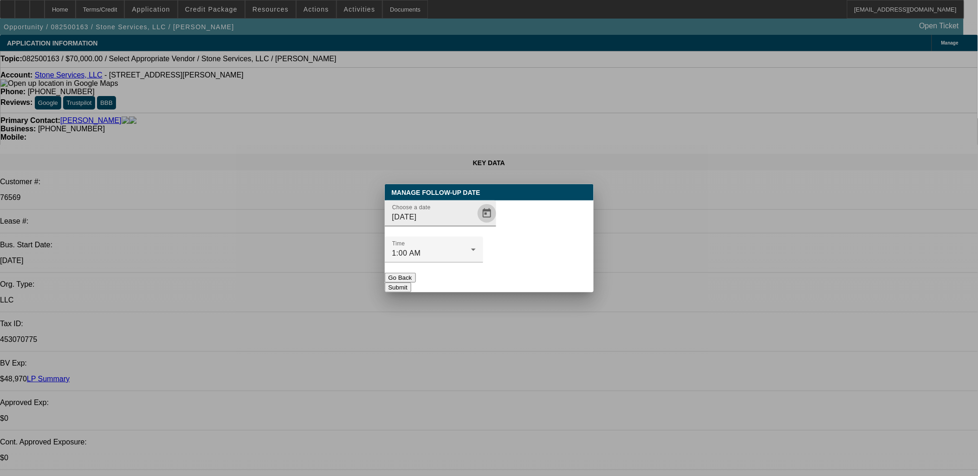
click at [476, 225] on span "Open calendar" at bounding box center [487, 213] width 22 height 22
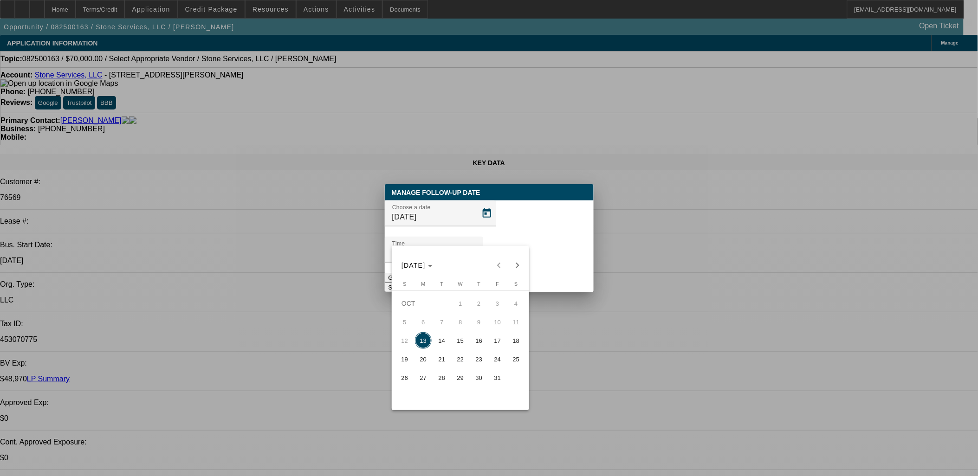
click at [444, 341] on span "14" at bounding box center [442, 340] width 17 height 17
type input "10/14/2025"
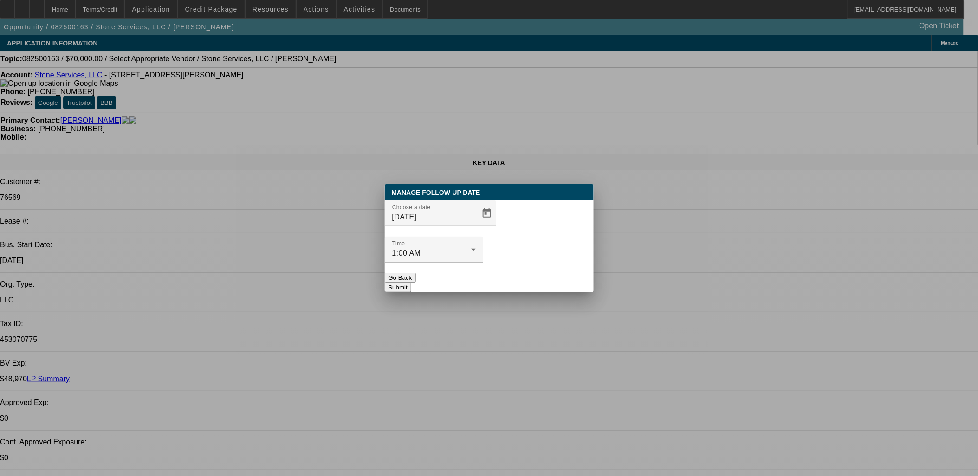
click at [411, 283] on button "Submit" at bounding box center [398, 288] width 26 height 10
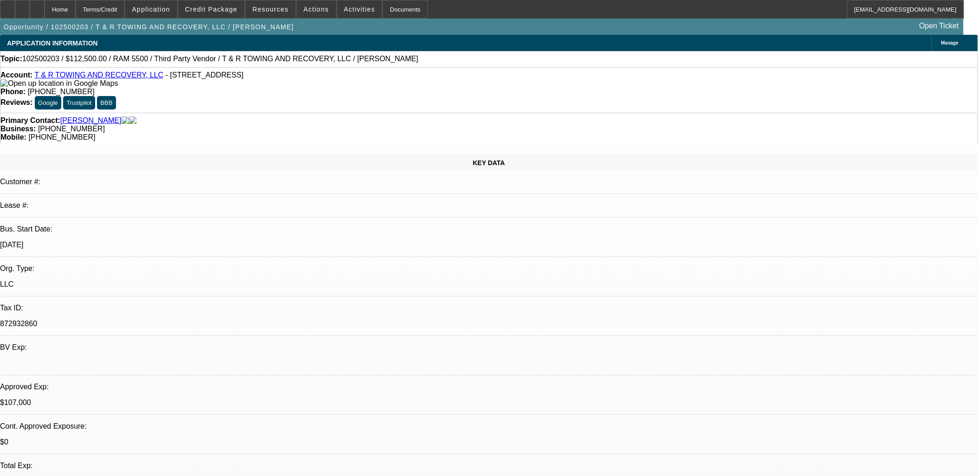
select select "0"
select select "0.1"
select select "0"
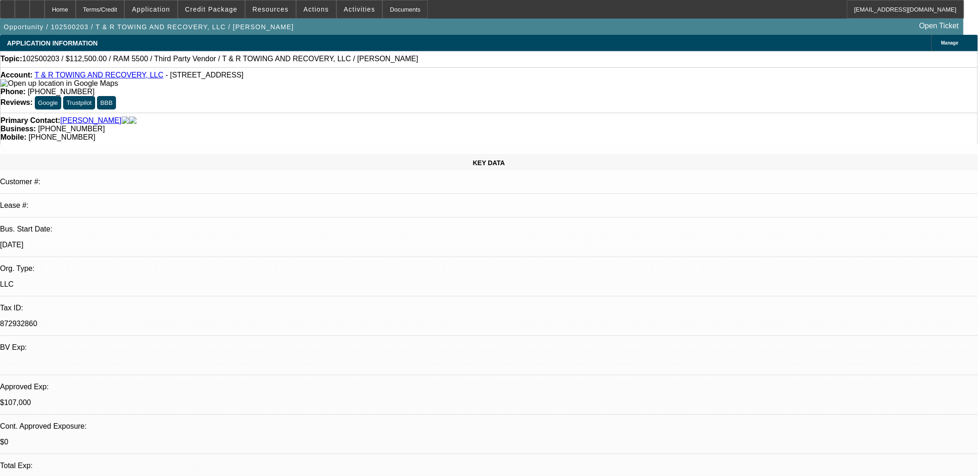
select select "0"
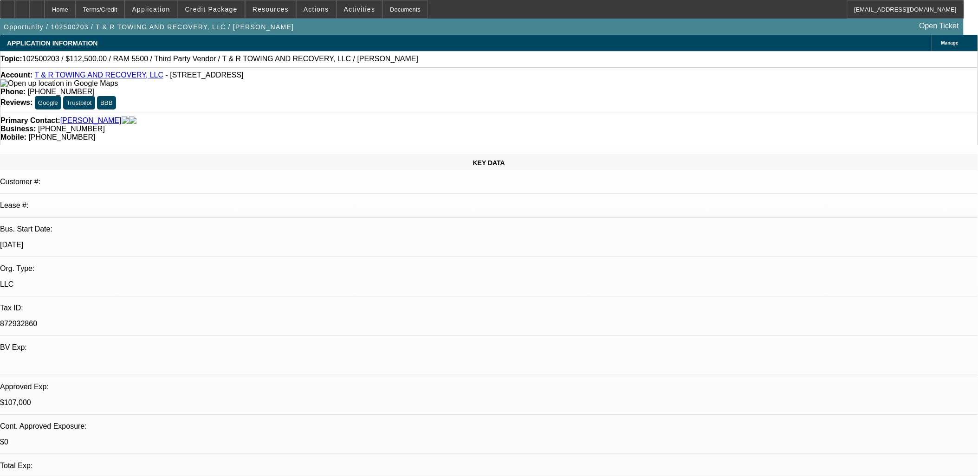
select select "0"
select select "1"
select select "3"
select select "6"
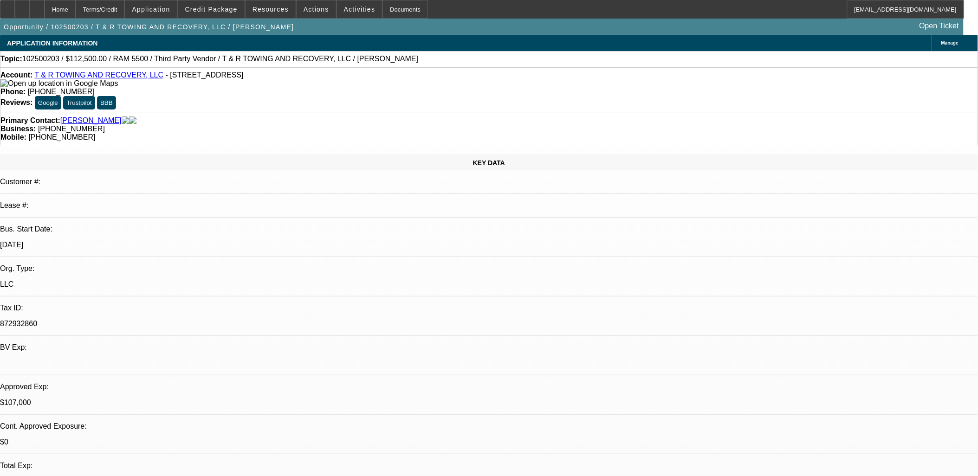
select select "1"
select select "3"
select select "6"
select select "1"
select select "3"
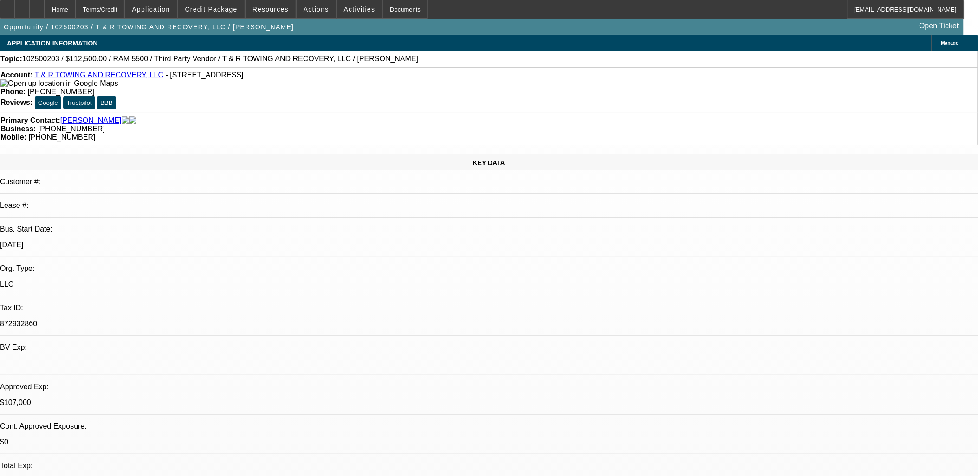
select select "6"
select select "1"
select select "3"
select select "6"
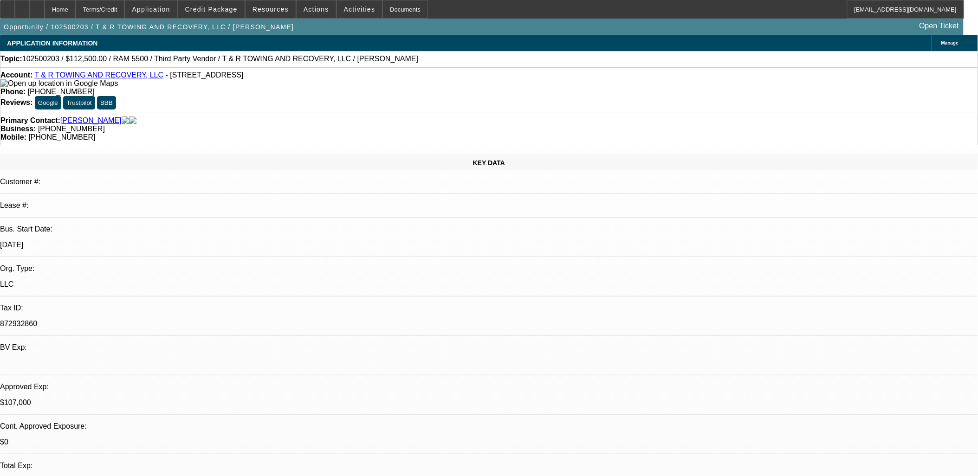
drag, startPoint x: 260, startPoint y: 264, endPoint x: 271, endPoint y: 273, distance: 14.1
select select "0"
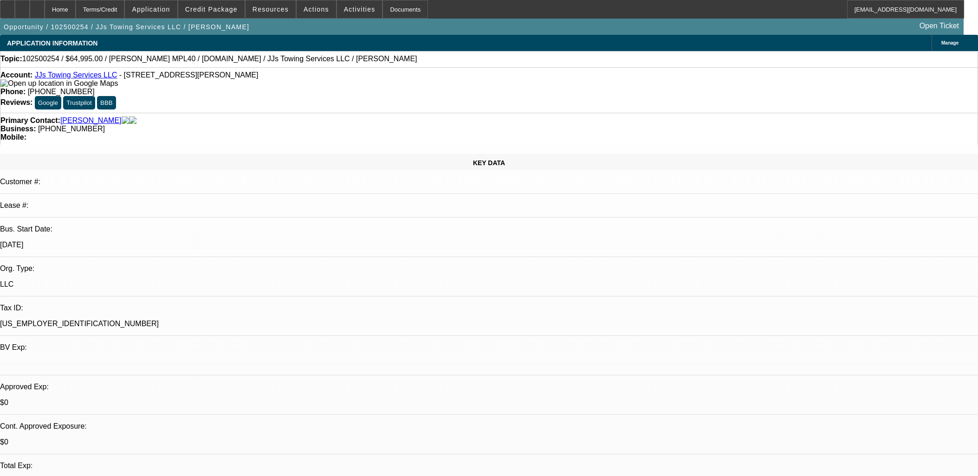
select select "0.1"
select select "4"
select select "0"
select select "0.1"
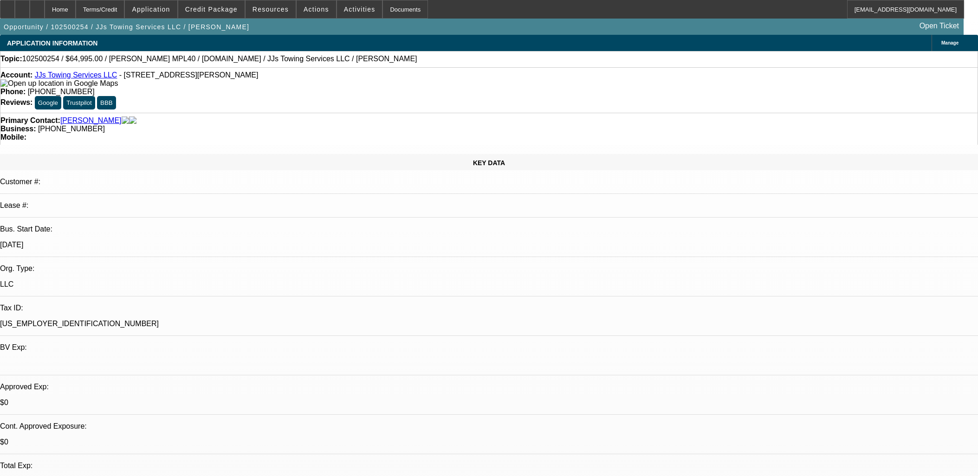
select select "4"
select select "0"
select select "0.1"
select select "4"
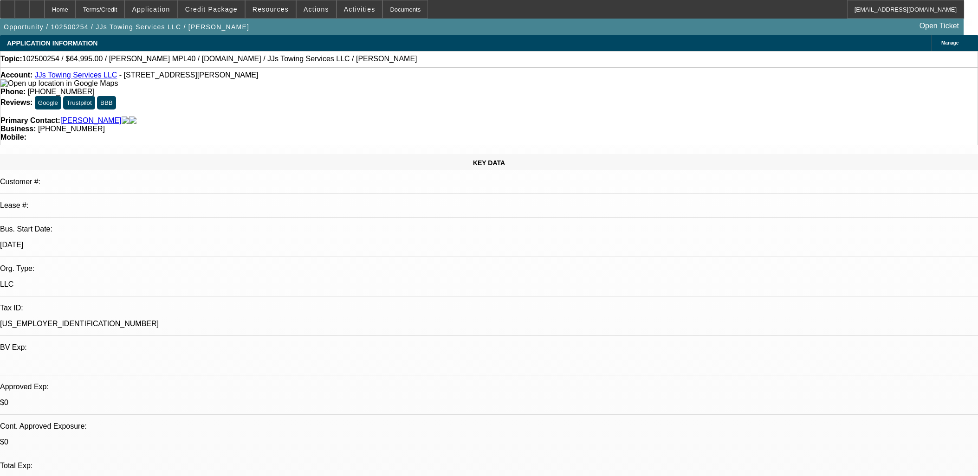
select select "0"
select select "0.1"
select select "4"
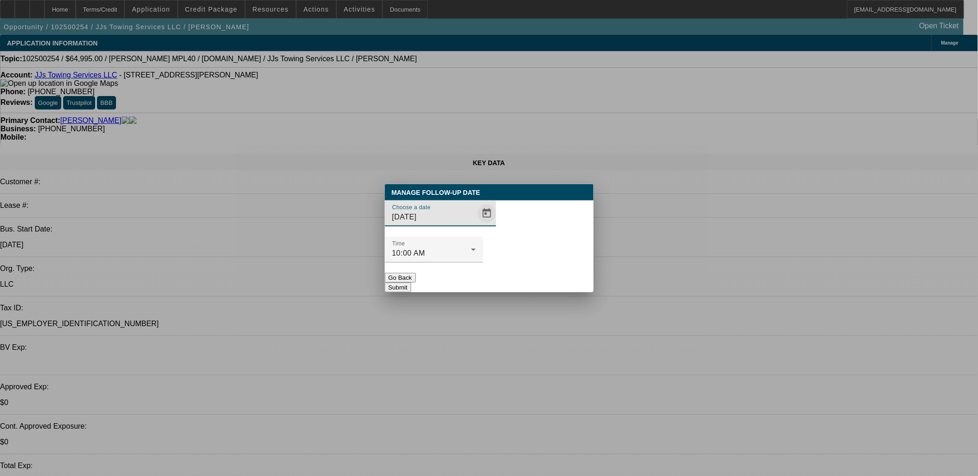
click at [480, 225] on span "Open calendar" at bounding box center [487, 213] width 22 height 22
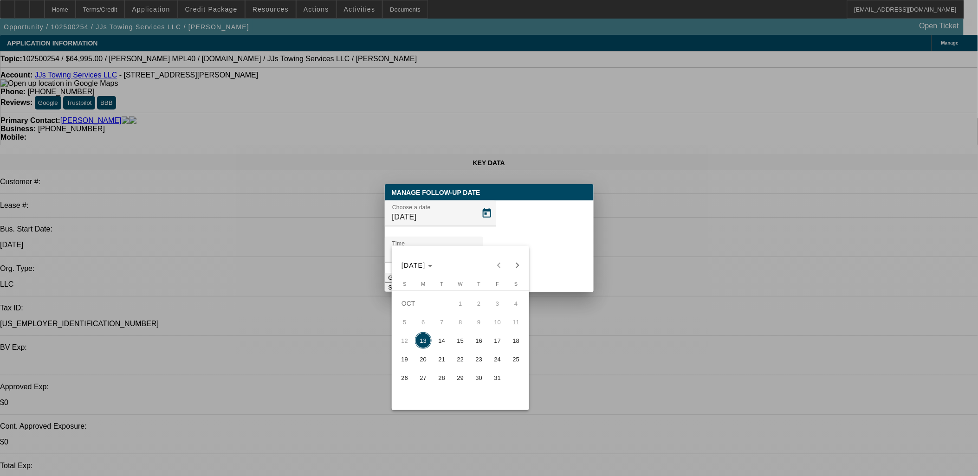
click at [454, 347] on span "15" at bounding box center [460, 340] width 17 height 17
type input "10/15/2025"
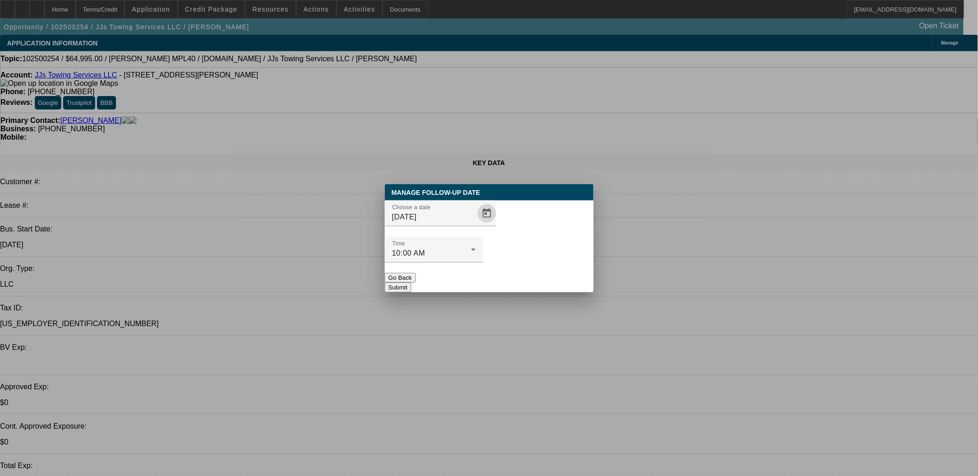
click at [411, 283] on button "Submit" at bounding box center [398, 288] width 26 height 10
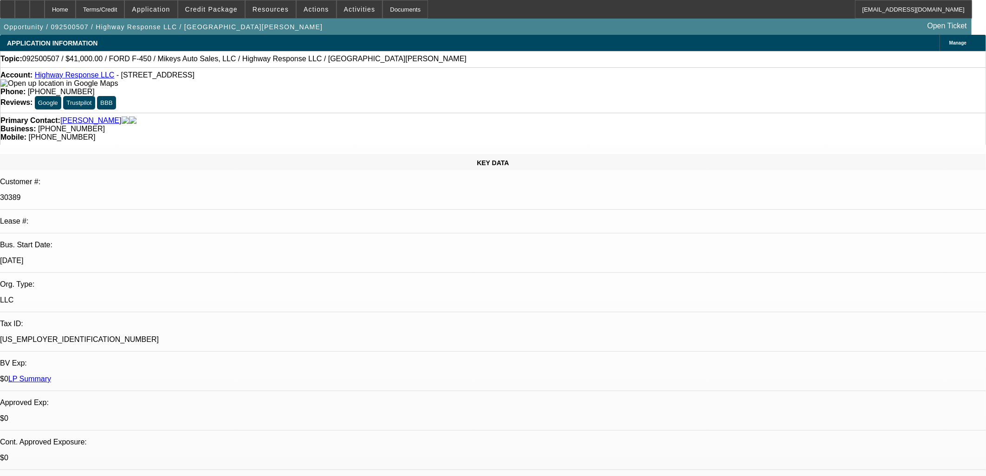
select select "0"
select select "2"
select select "0"
select select "6"
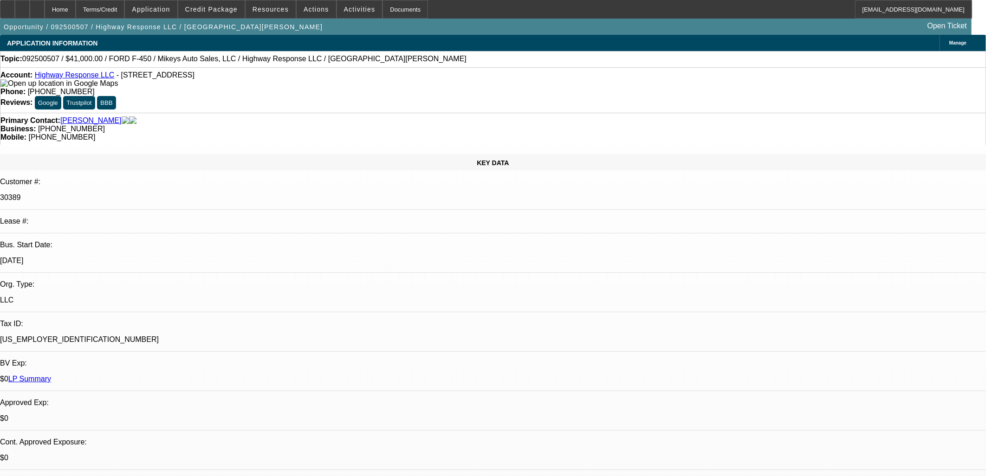
select select "0"
select select "2"
select select "0"
select select "6"
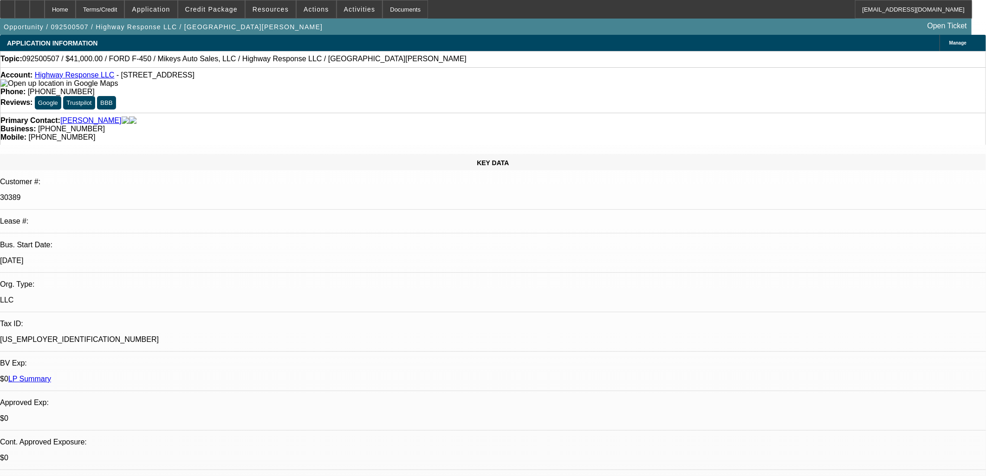
select select "0"
select select "2"
select select "0"
select select "6"
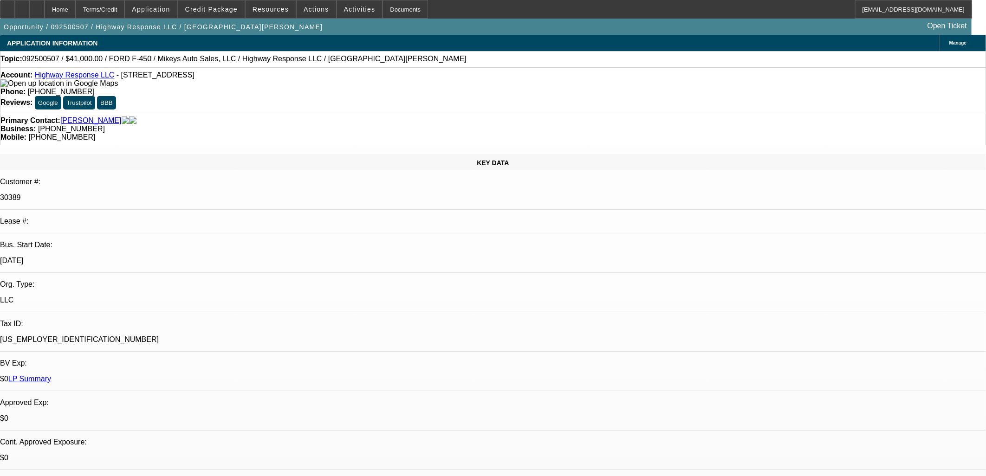
select select "0"
select select "2"
select select "0"
select select "6"
